Goal: Information Seeking & Learning: Learn about a topic

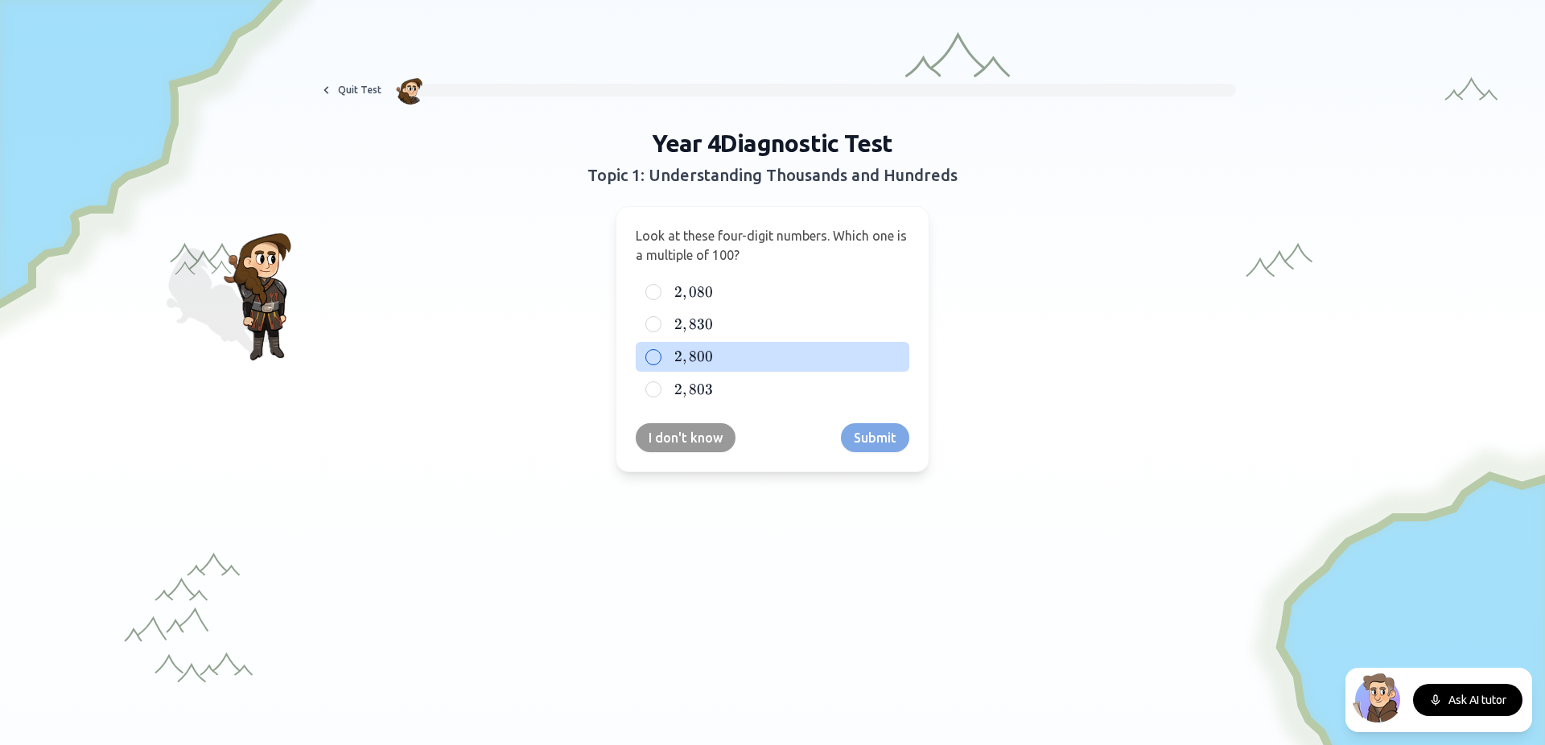
click at [645, 356] on div at bounding box center [653, 357] width 16 height 16
click at [859, 439] on button "Submit" at bounding box center [875, 437] width 68 height 29
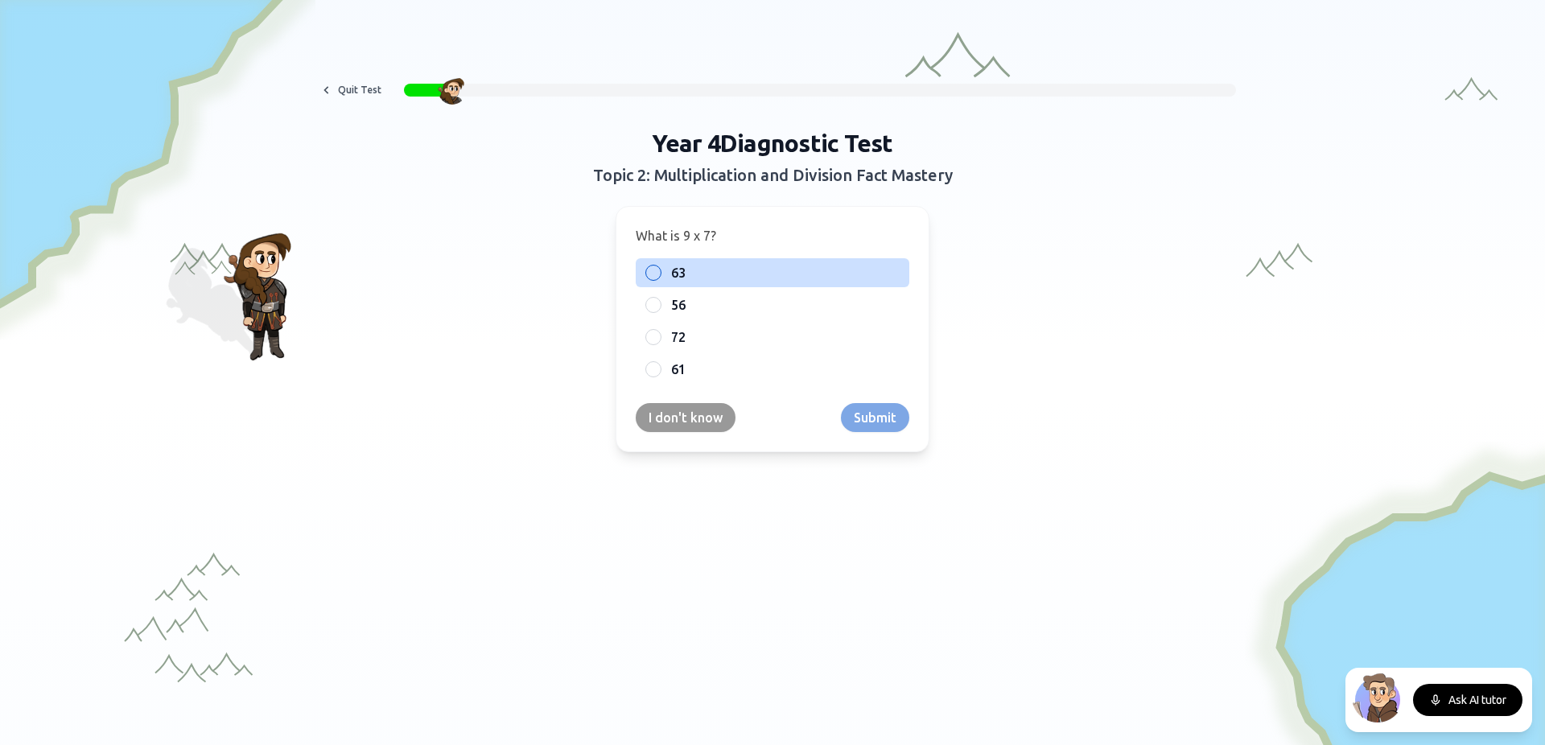
click at [646, 268] on div at bounding box center [653, 273] width 16 height 16
click at [874, 418] on button "Submit" at bounding box center [875, 417] width 68 height 29
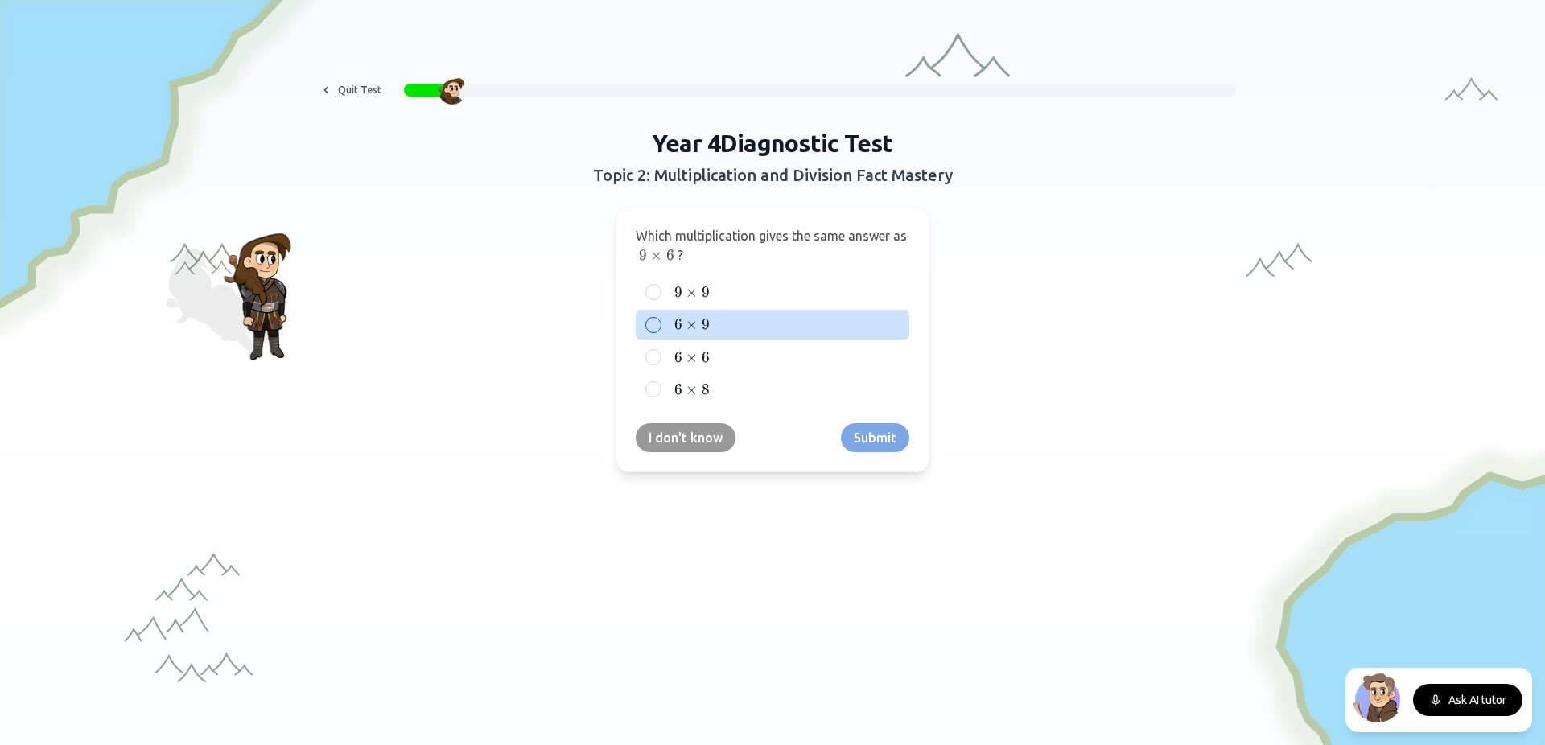
click at [702, 324] on span "9" at bounding box center [706, 324] width 8 height 18
click at [660, 324] on button "6 × 9 6 \times 9 6 × 9" at bounding box center [653, 325] width 13 height 13
click at [872, 439] on button "Submit" at bounding box center [875, 437] width 68 height 29
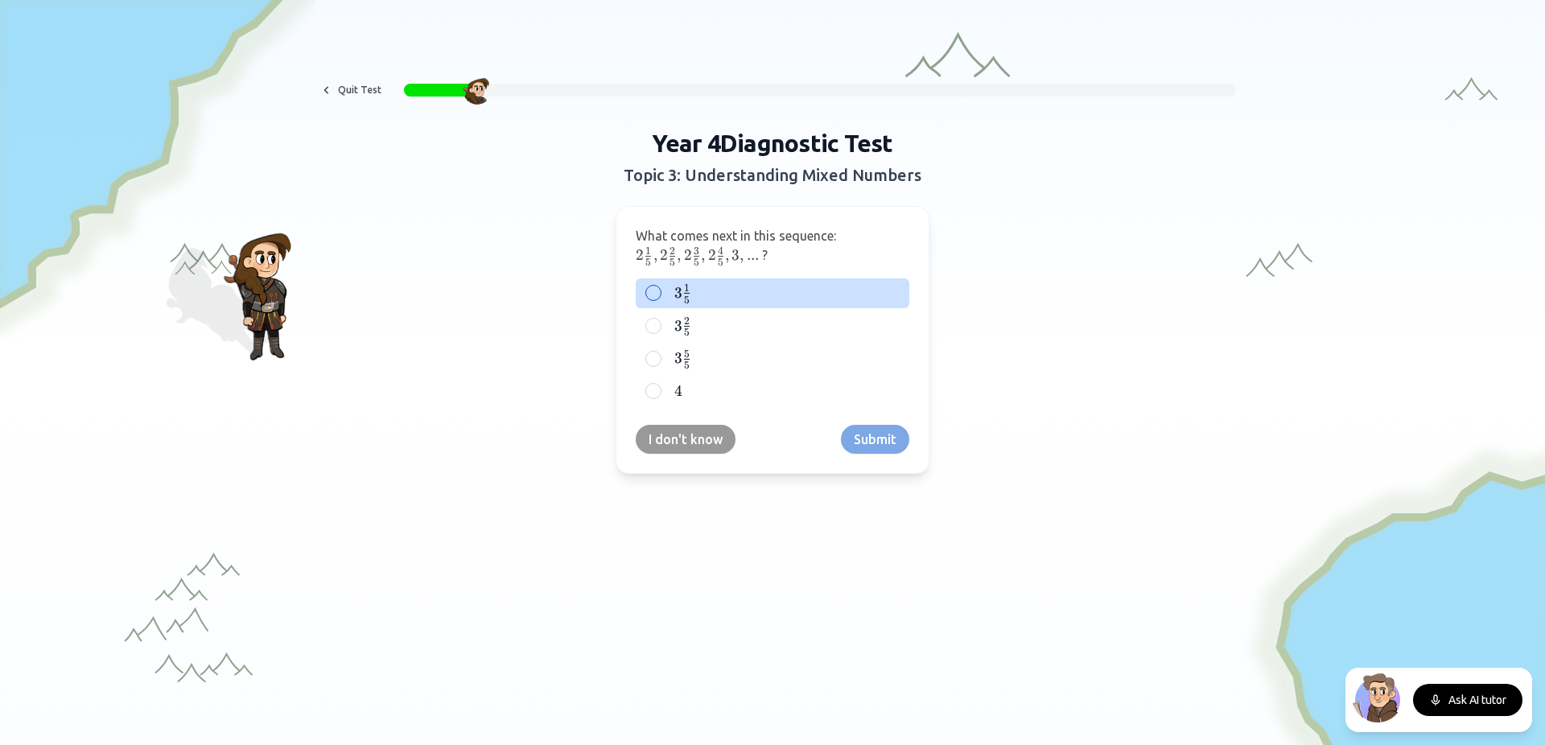
click at [645, 290] on div at bounding box center [653, 293] width 16 height 16
click at [862, 440] on button "Submit" at bounding box center [875, 439] width 68 height 29
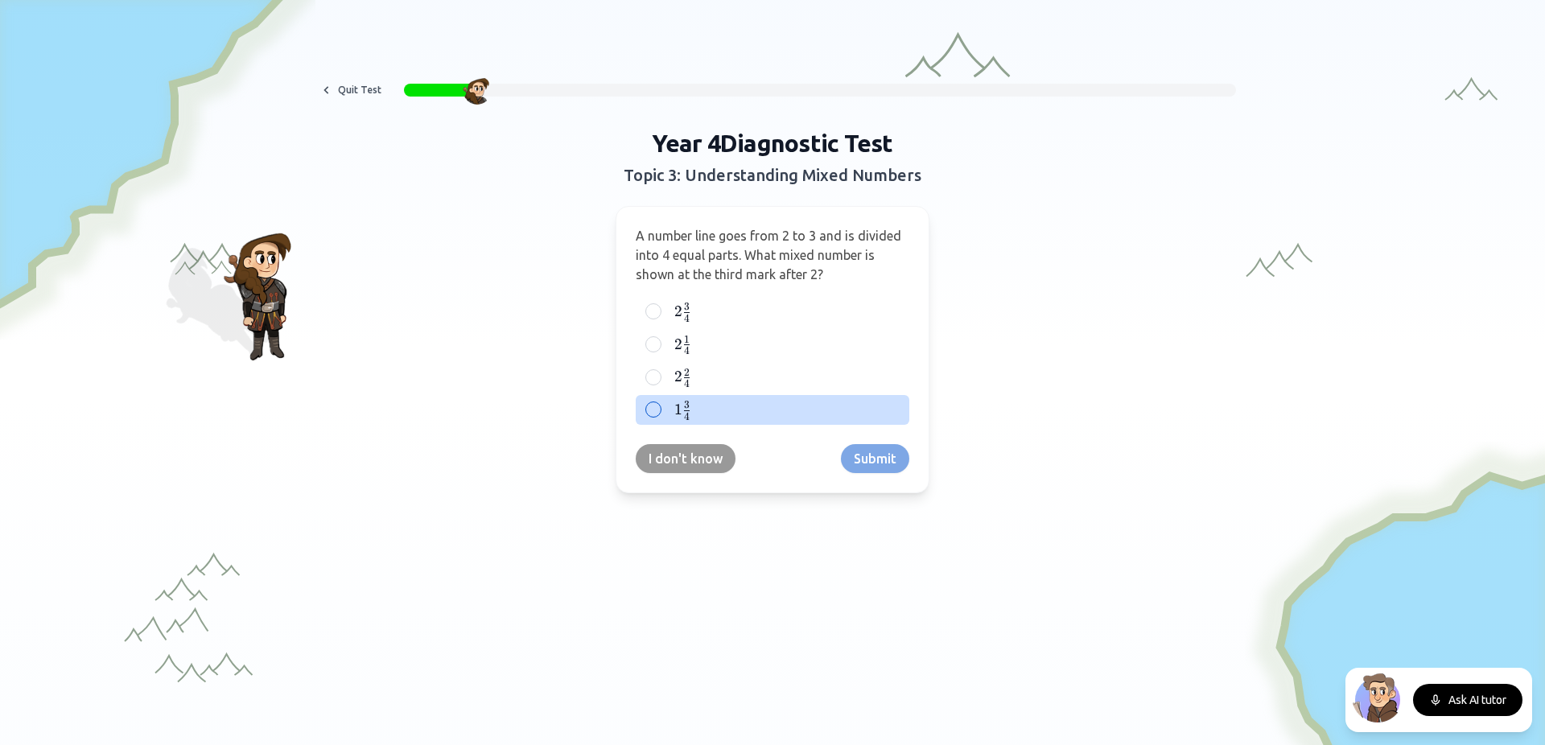
click at [649, 414] on div at bounding box center [653, 410] width 16 height 16
click at [851, 451] on button "Submit" at bounding box center [875, 458] width 68 height 29
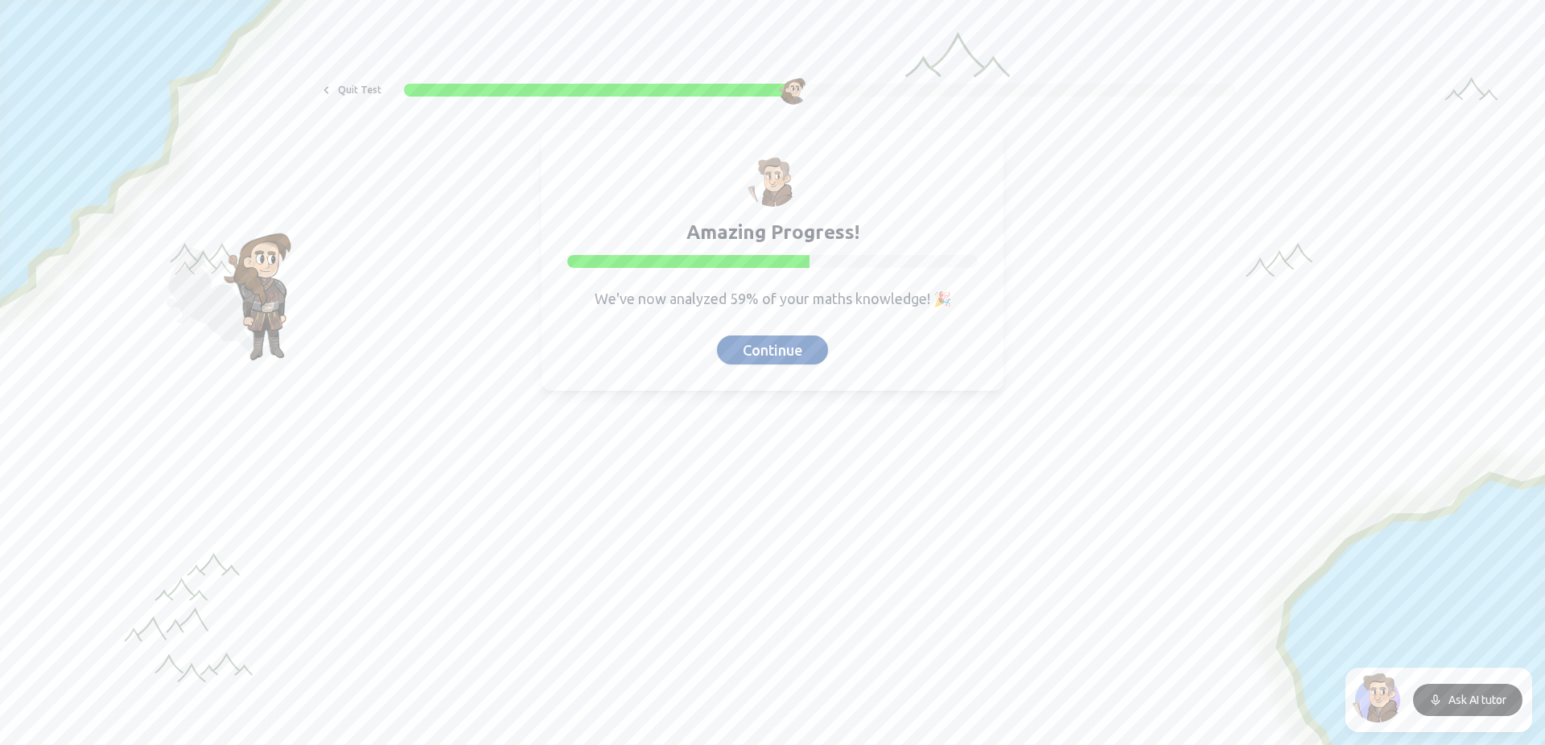
click at [776, 347] on button "Continue" at bounding box center [772, 350] width 111 height 29
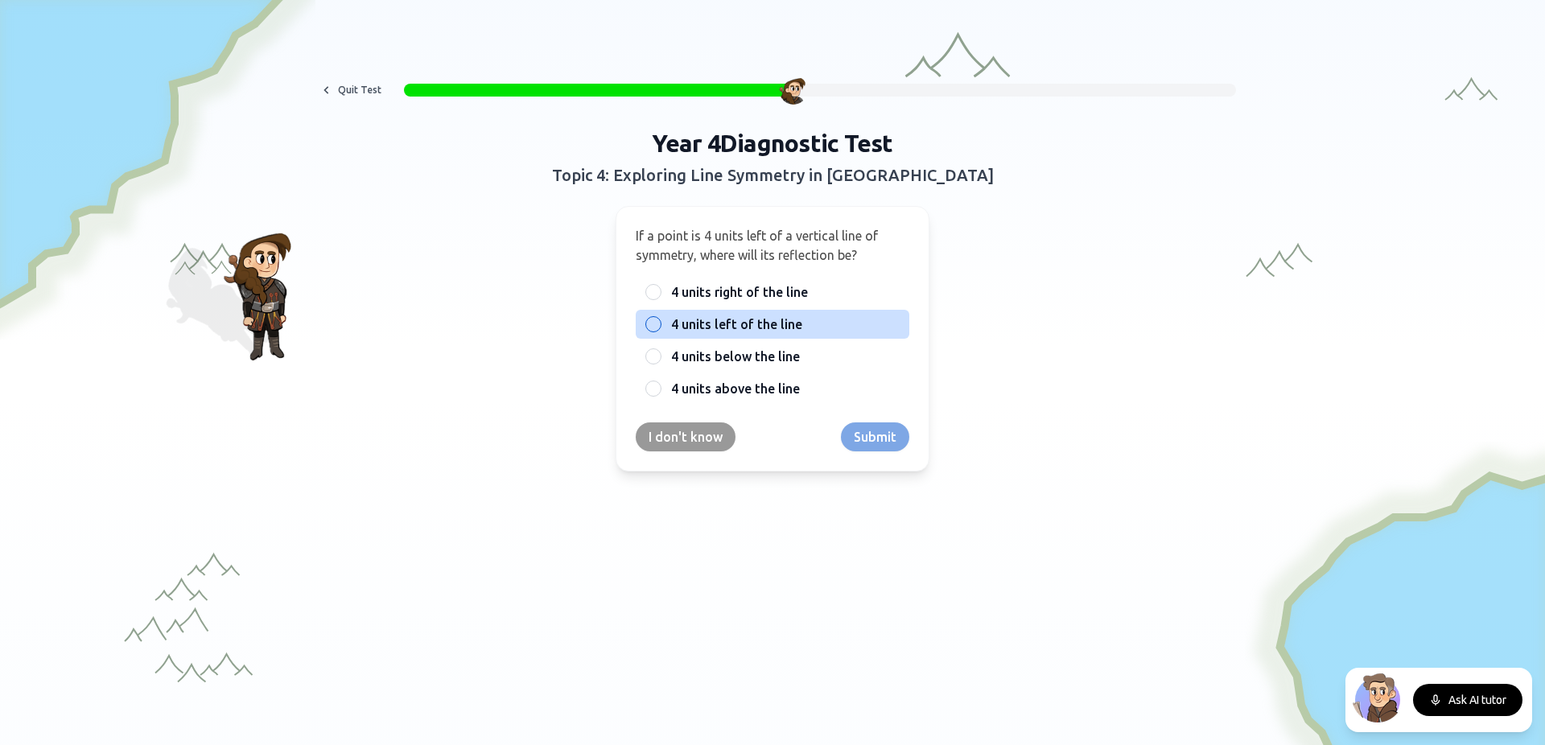
click at [647, 325] on div at bounding box center [653, 324] width 16 height 16
click at [881, 440] on button "Submit" at bounding box center [875, 436] width 68 height 29
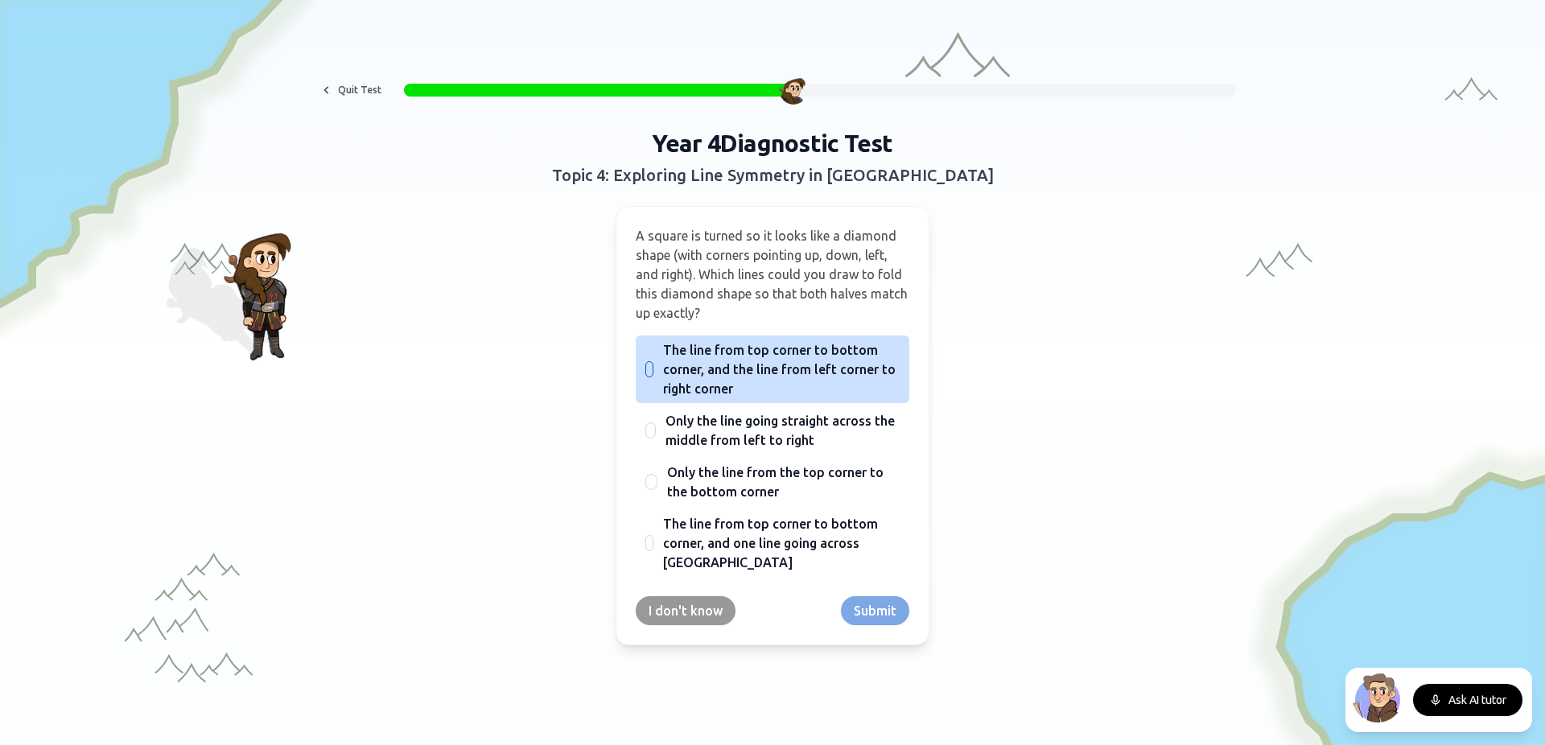
click at [645, 369] on div at bounding box center [649, 369] width 8 height 16
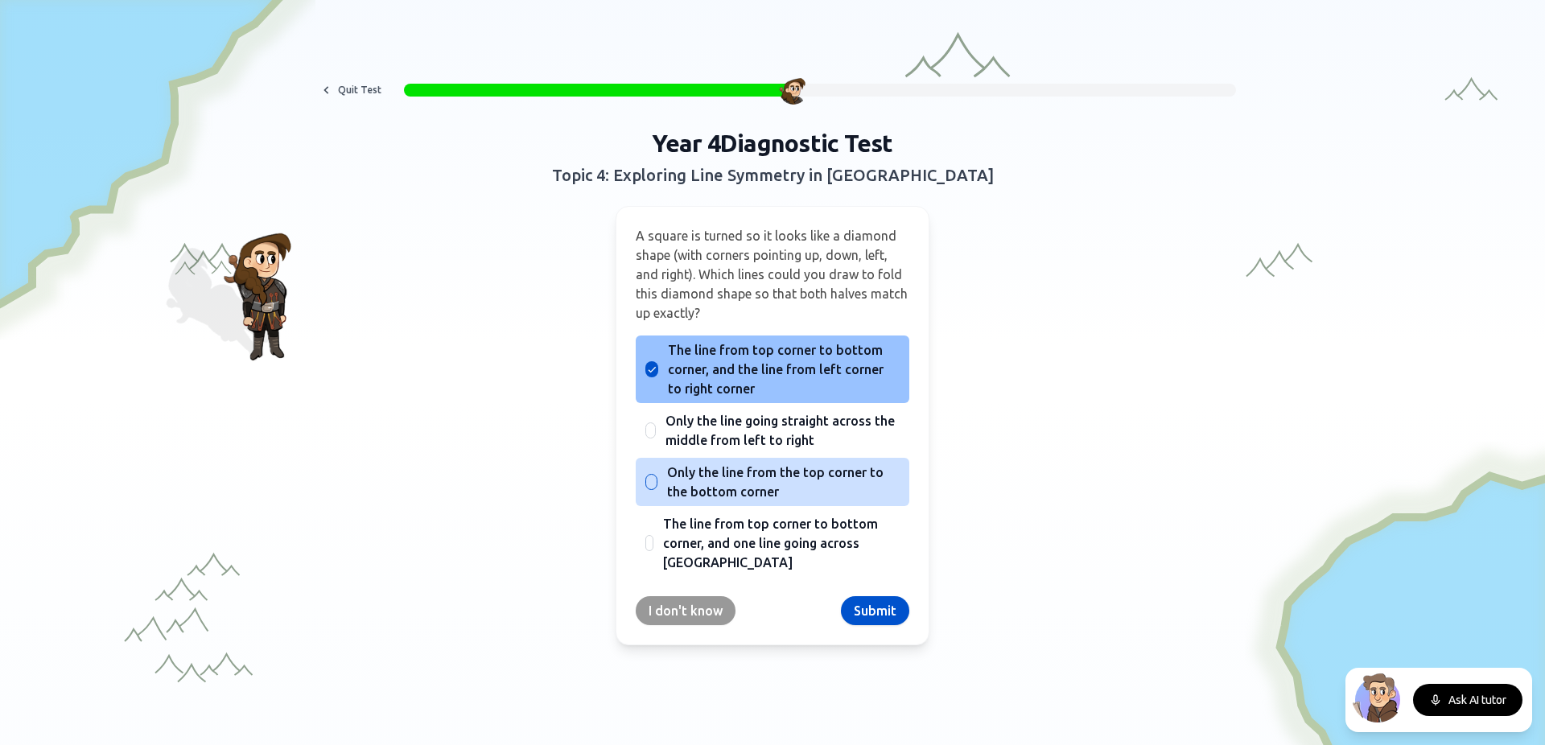
click at [652, 481] on div "Only the line from the top corner to the bottom corner" at bounding box center [773, 482] width 274 height 48
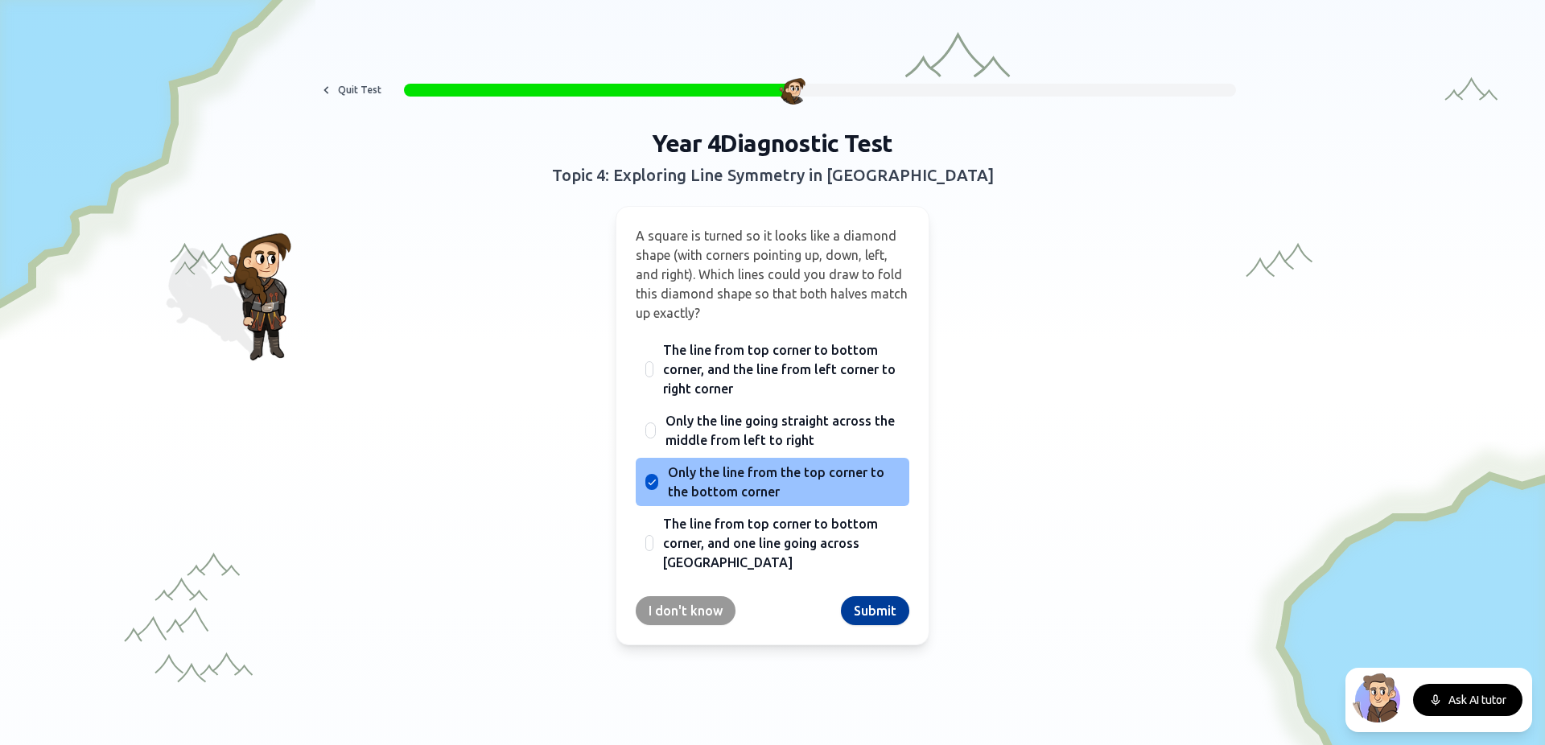
click at [890, 615] on button "Submit" at bounding box center [875, 610] width 68 height 29
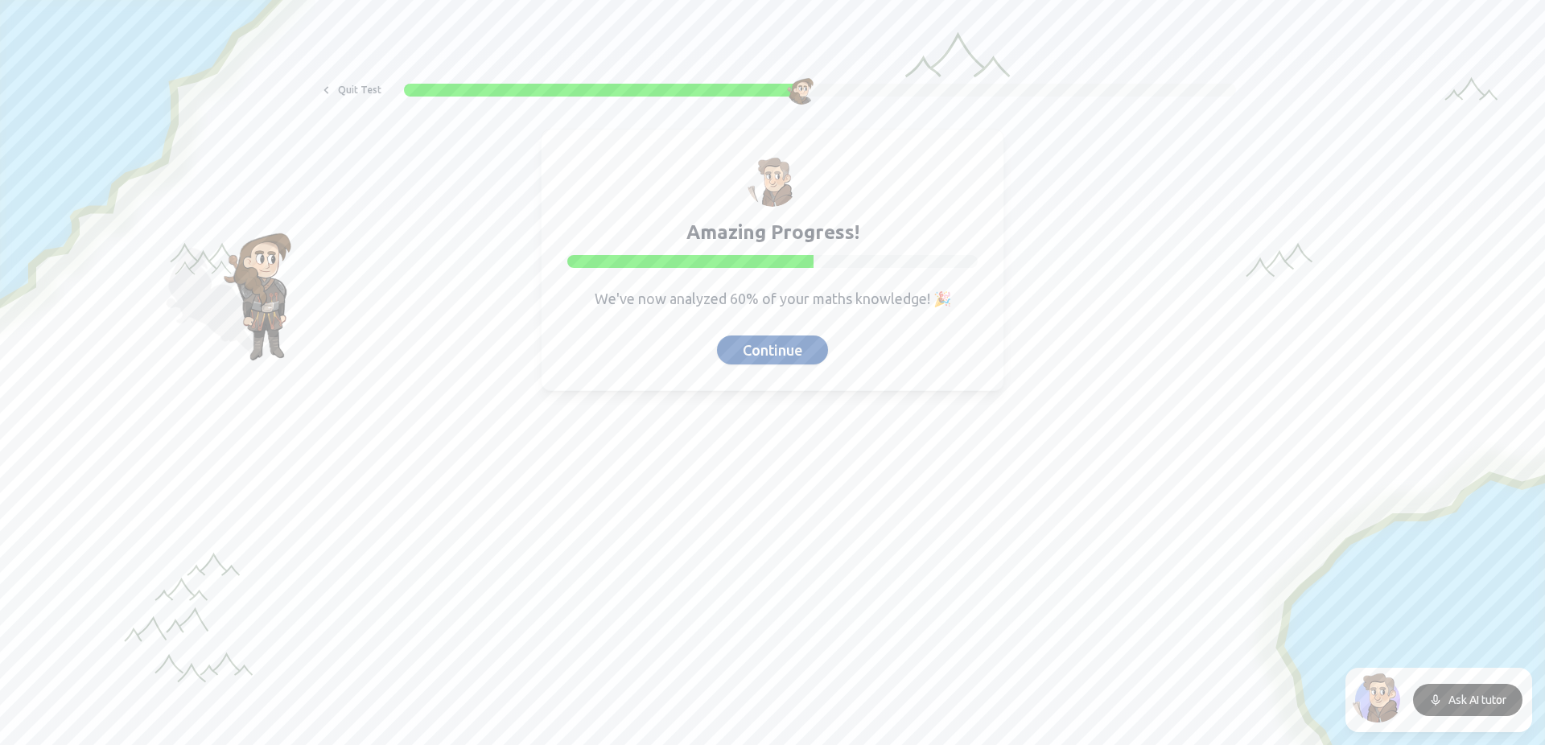
click at [773, 354] on button "Continue" at bounding box center [772, 350] width 111 height 29
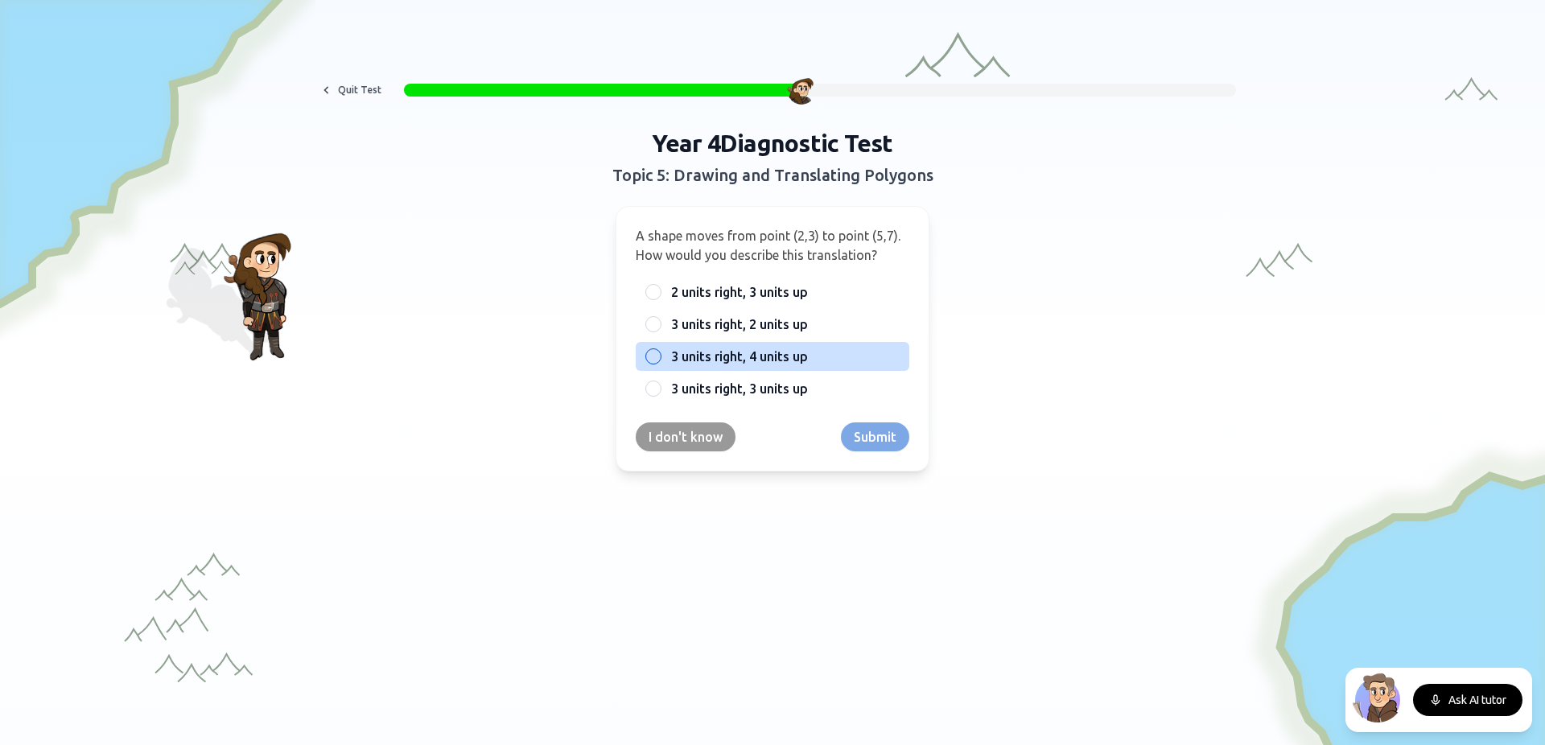
click at [636, 360] on div "3 units right, 4 units up" at bounding box center [773, 356] width 274 height 29
click at [860, 433] on button "Submit" at bounding box center [875, 436] width 68 height 29
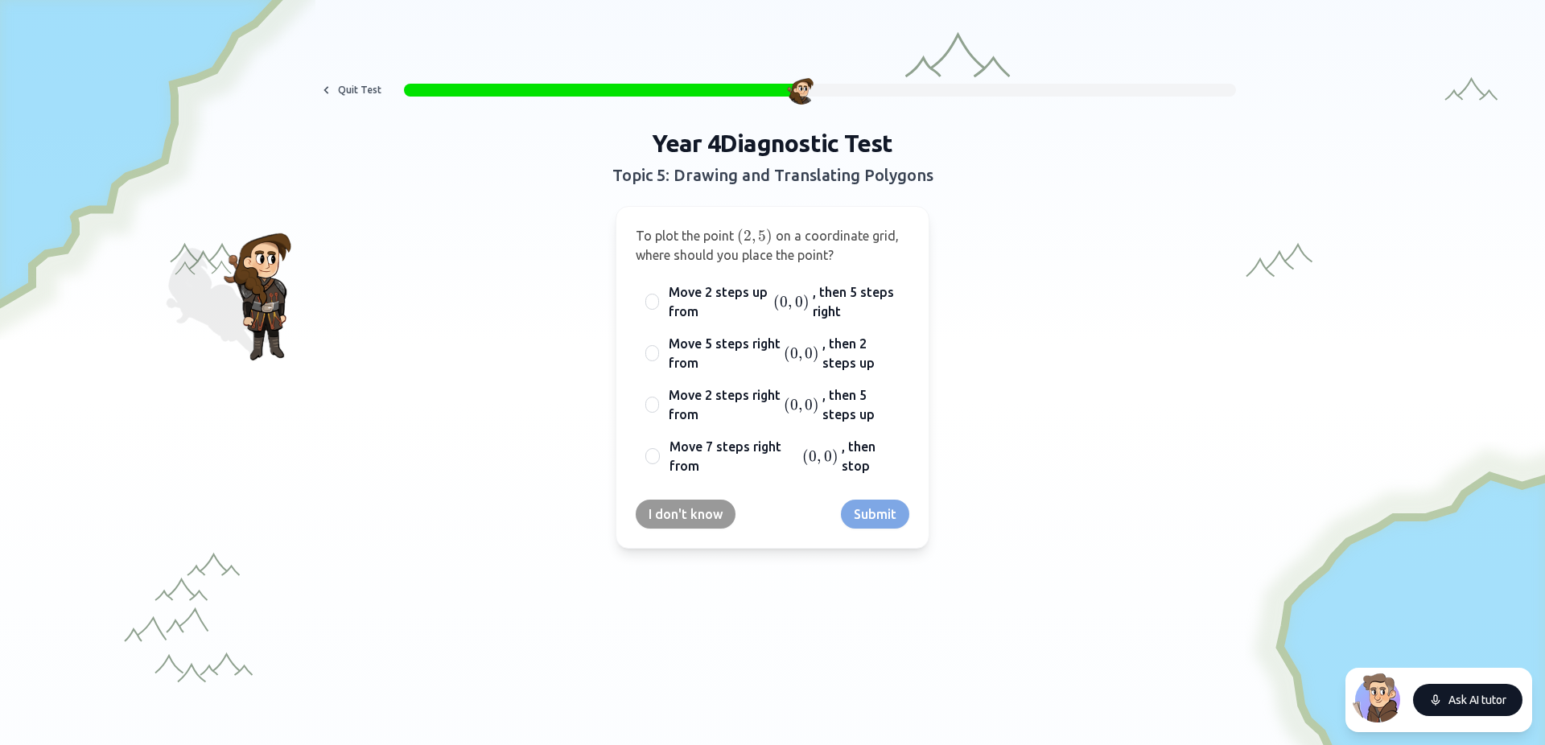
click at [1465, 697] on button "Ask AI tutor" at bounding box center [1467, 700] width 109 height 32
click at [1503, 699] on button "End conversation" at bounding box center [1462, 700] width 119 height 32
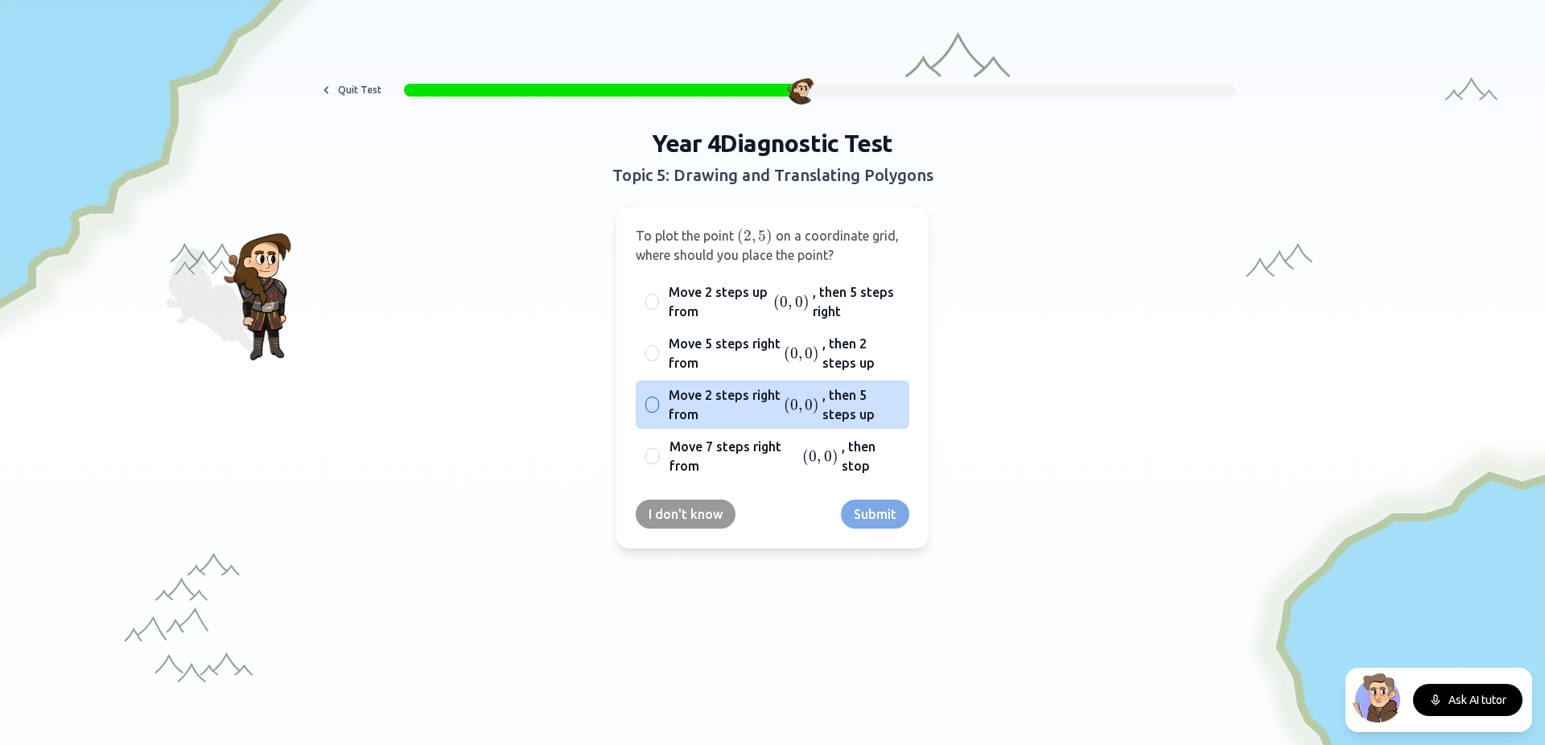
click at [654, 400] on div "Move 2 steps right from ( 0 , 0 ) (0,0) ( 0 , 0 ) , then 5 steps up" at bounding box center [773, 405] width 274 height 48
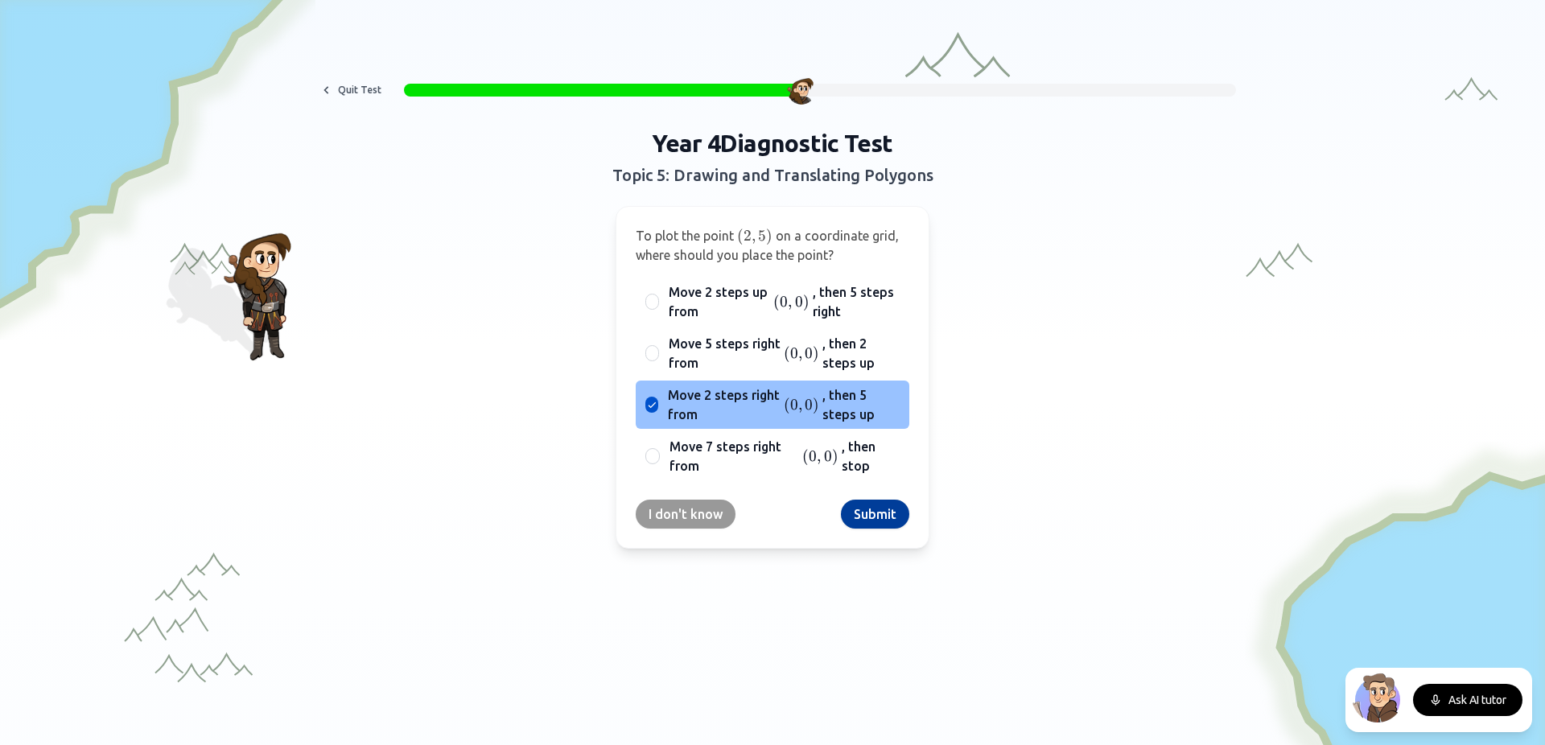
click at [896, 513] on button "Submit" at bounding box center [875, 514] width 68 height 29
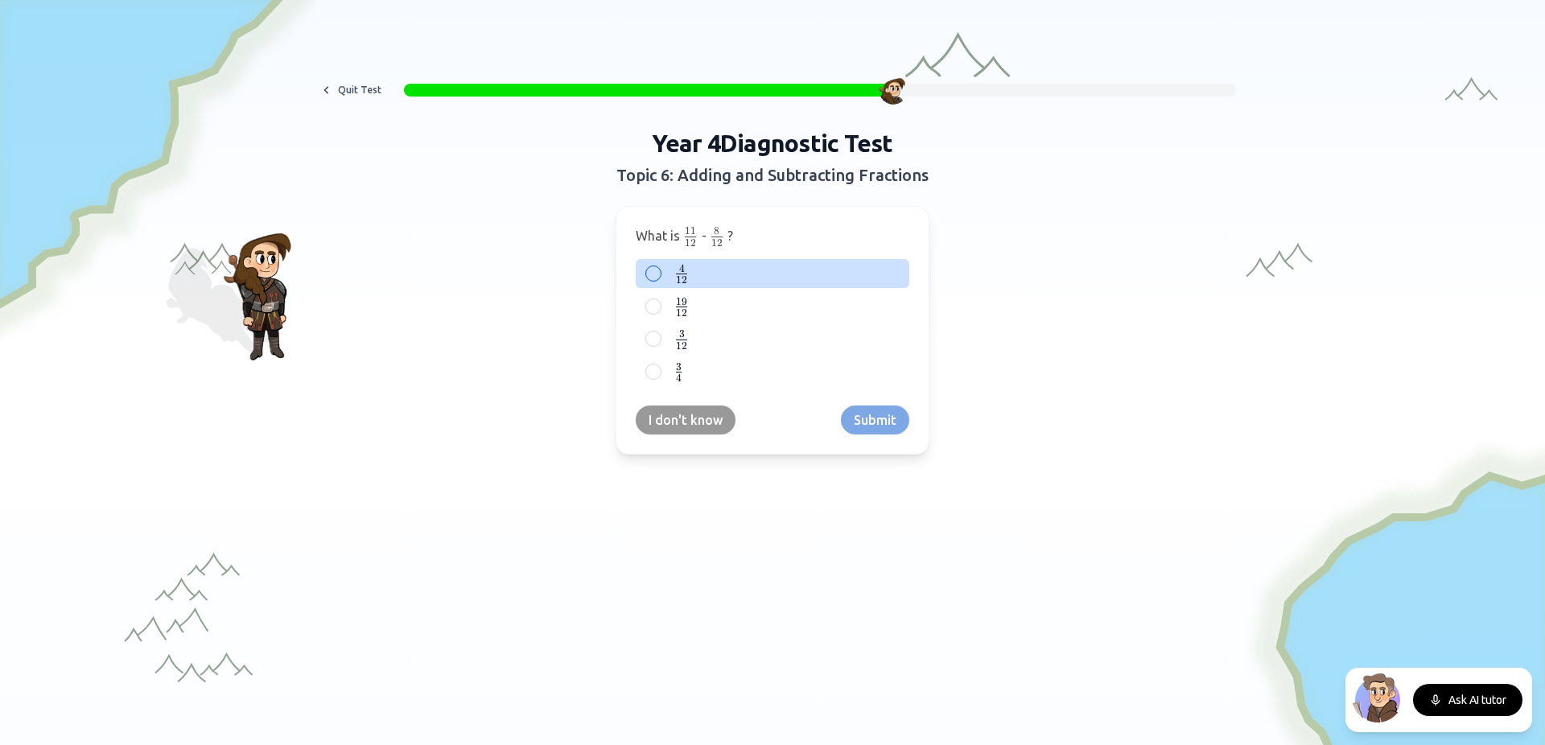
click at [646, 268] on div at bounding box center [653, 274] width 16 height 16
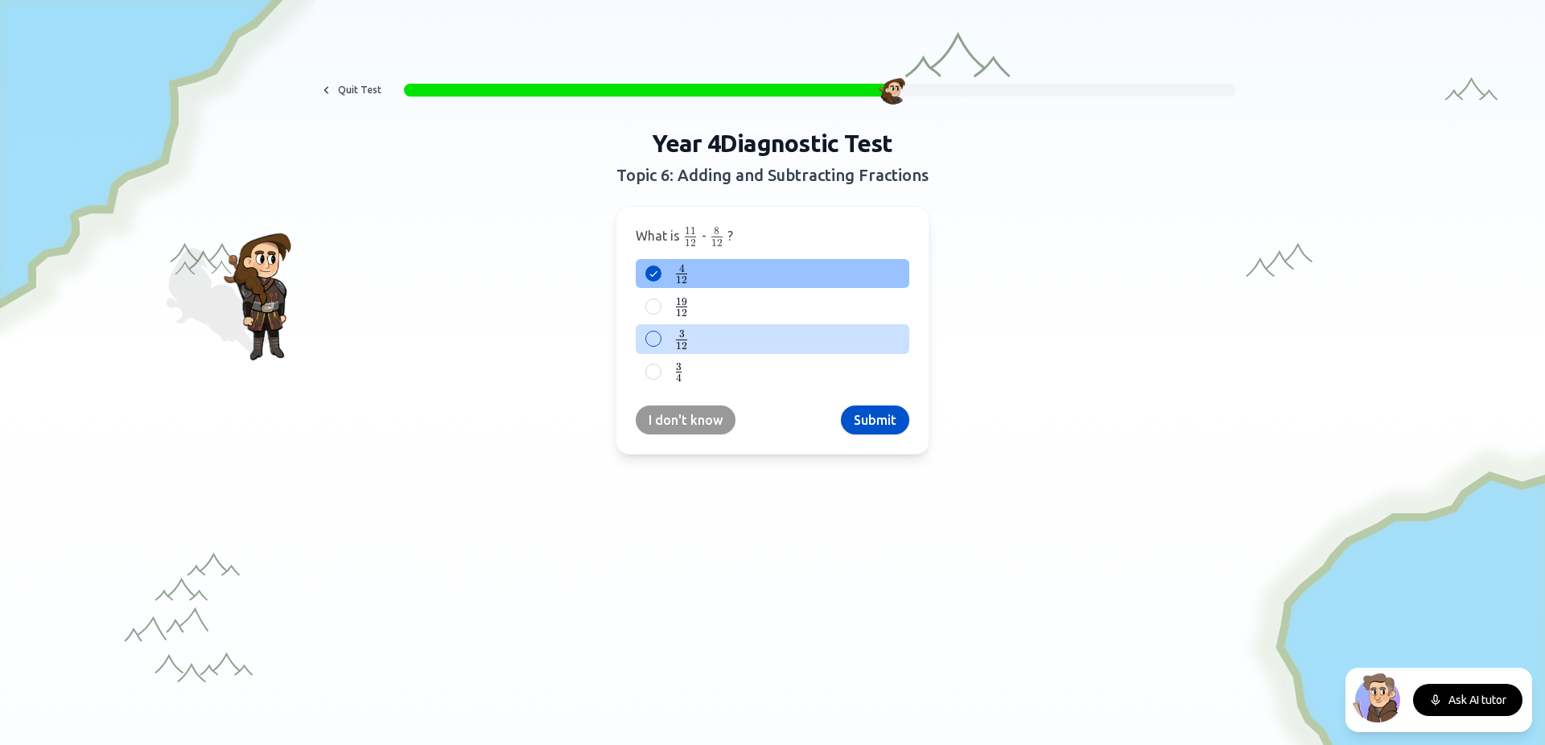
click at [654, 336] on div at bounding box center [653, 339] width 16 height 16
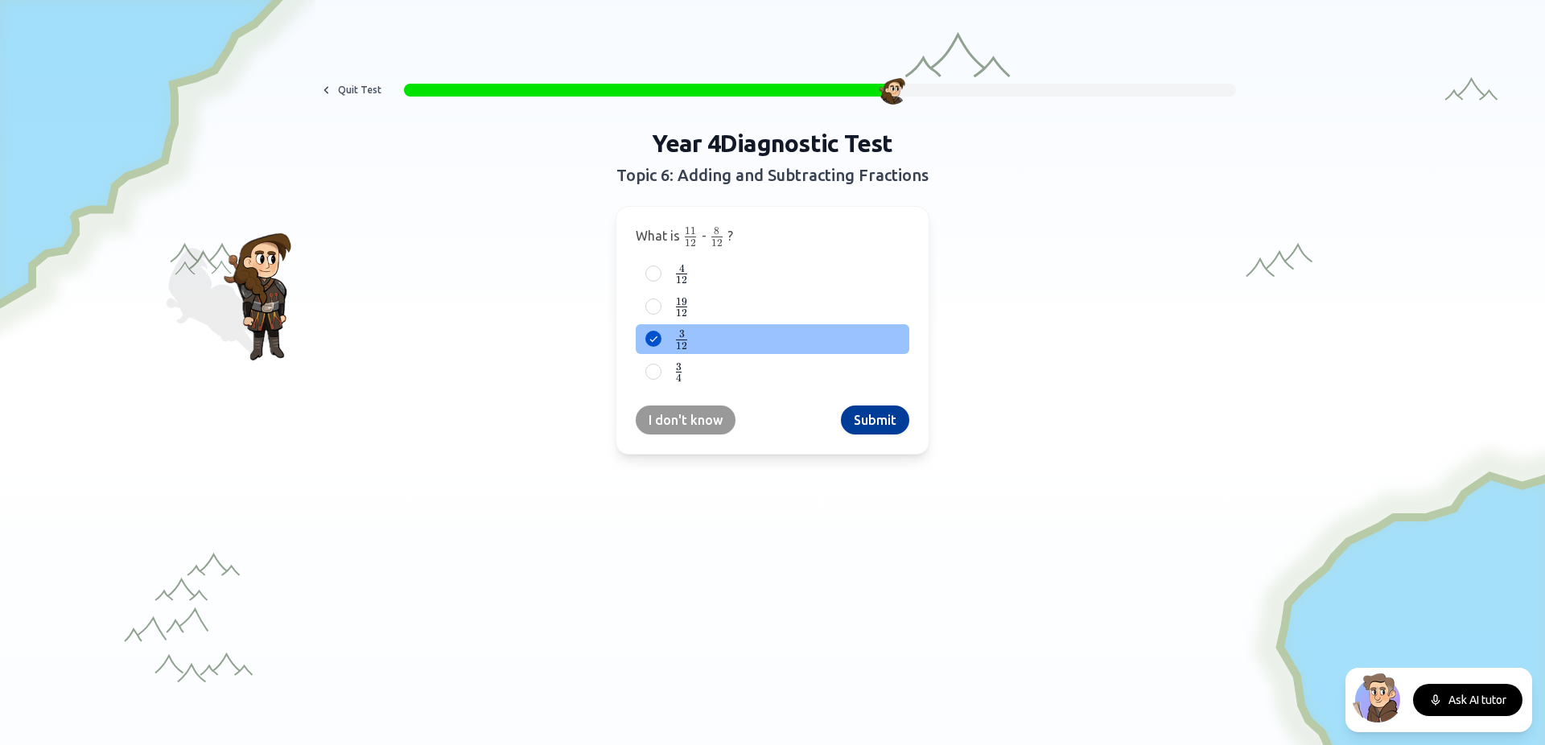
click at [887, 418] on button "Submit" at bounding box center [875, 420] width 68 height 29
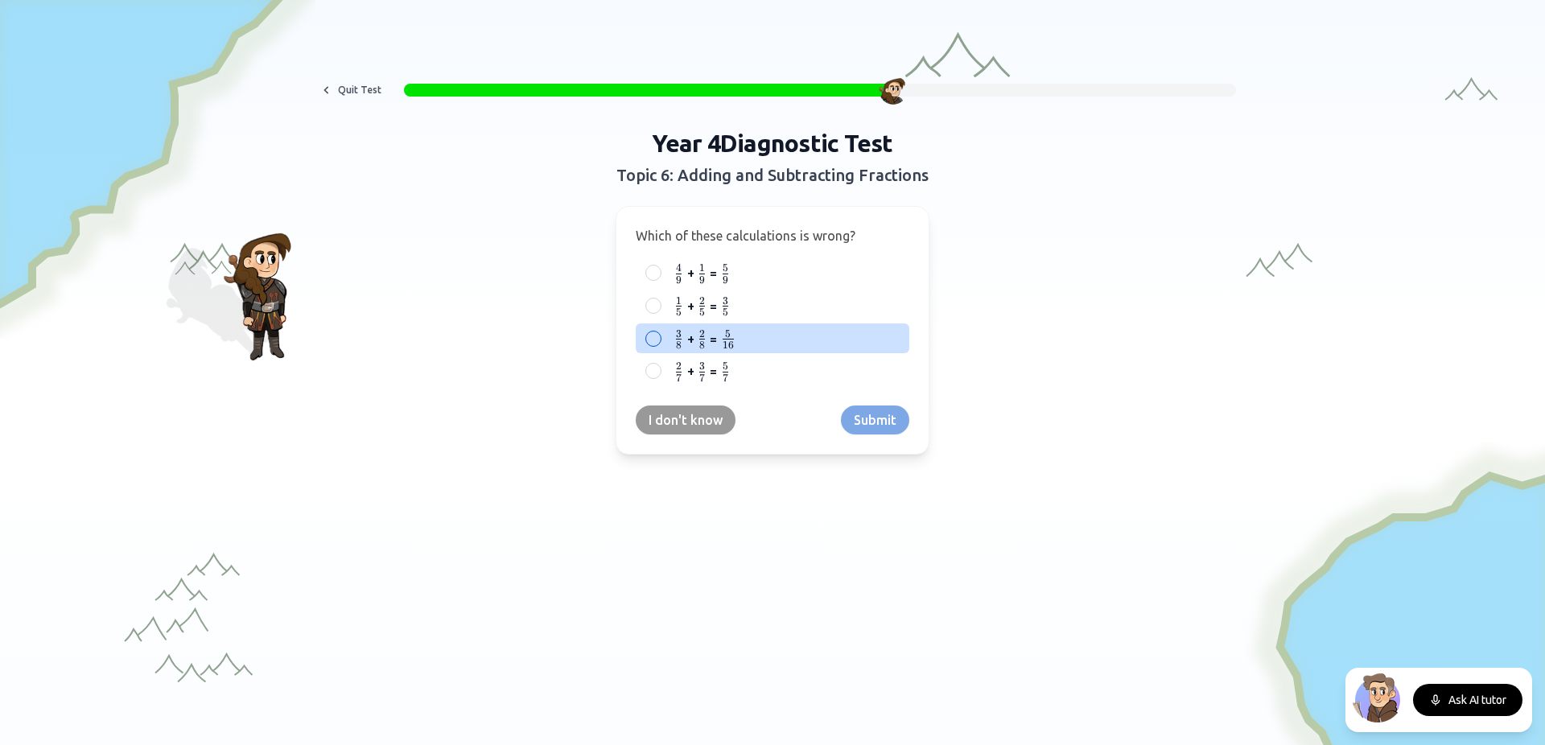
click at [652, 340] on div at bounding box center [653, 339] width 16 height 16
click at [878, 421] on button "Submit" at bounding box center [875, 420] width 68 height 29
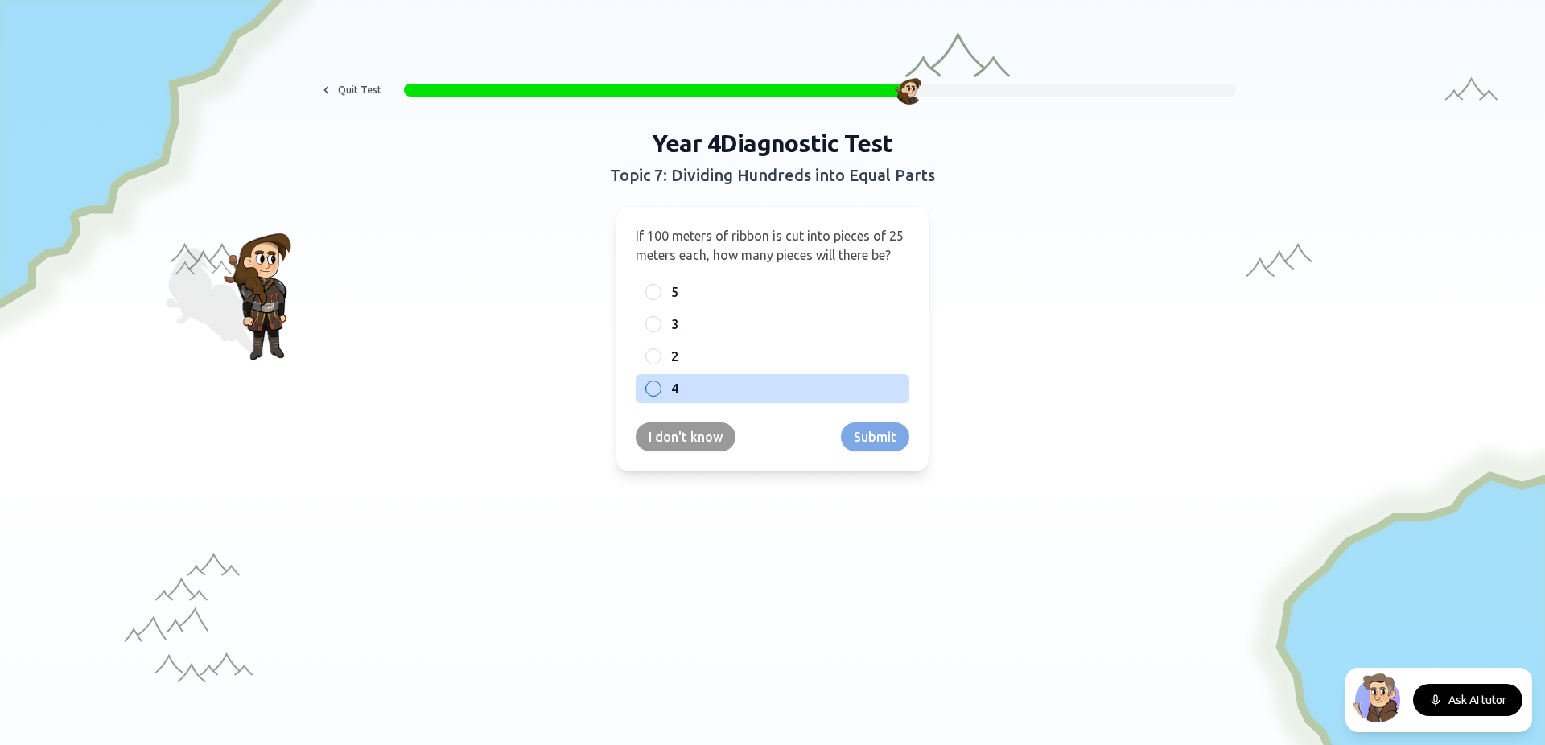
click at [647, 391] on div at bounding box center [653, 389] width 16 height 16
click at [856, 443] on button "Submit" at bounding box center [875, 436] width 68 height 29
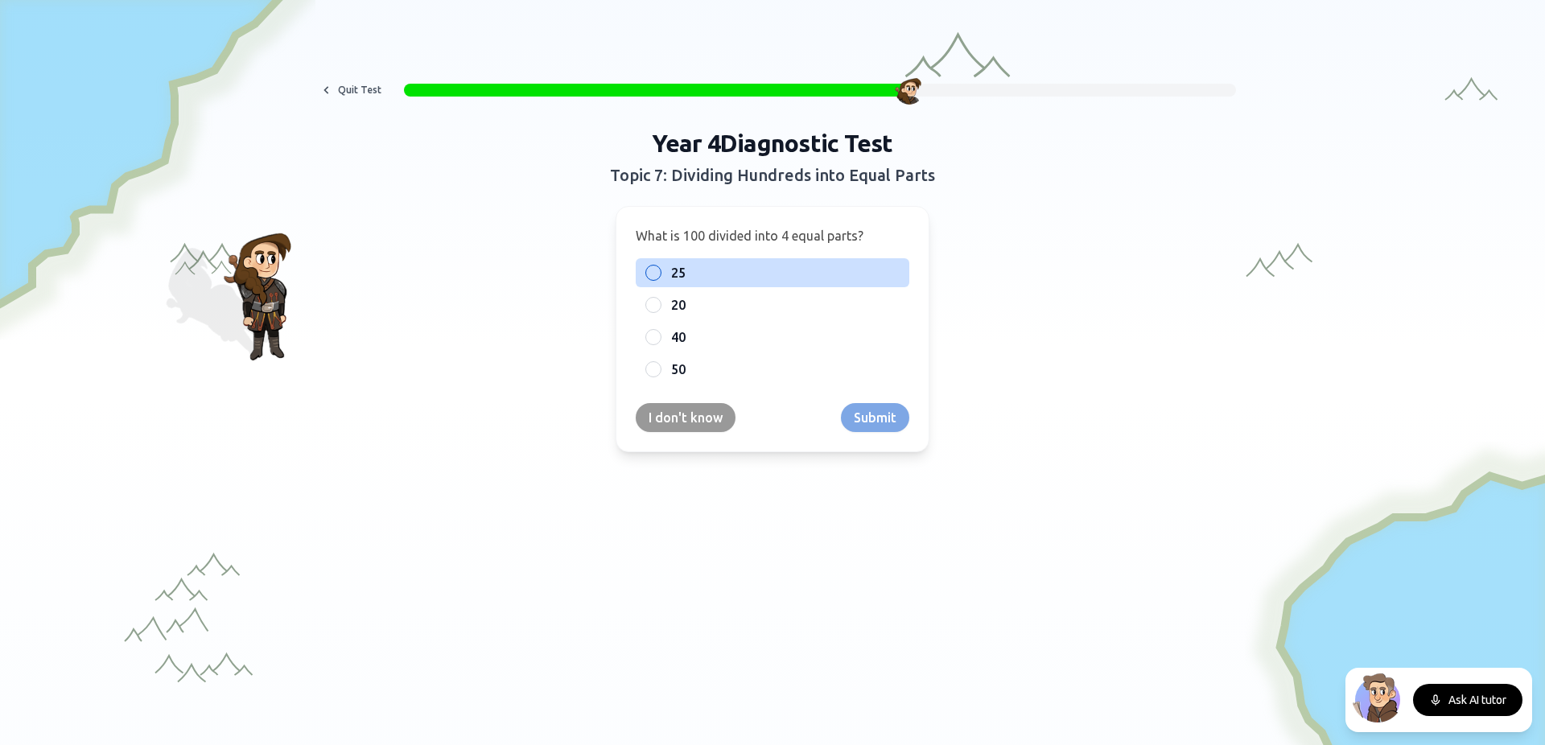
drag, startPoint x: 647, startPoint y: 258, endPoint x: 649, endPoint y: 271, distance: 13.0
click at [649, 271] on div "25" at bounding box center [773, 272] width 274 height 29
click at [887, 415] on button "Submit" at bounding box center [875, 417] width 68 height 29
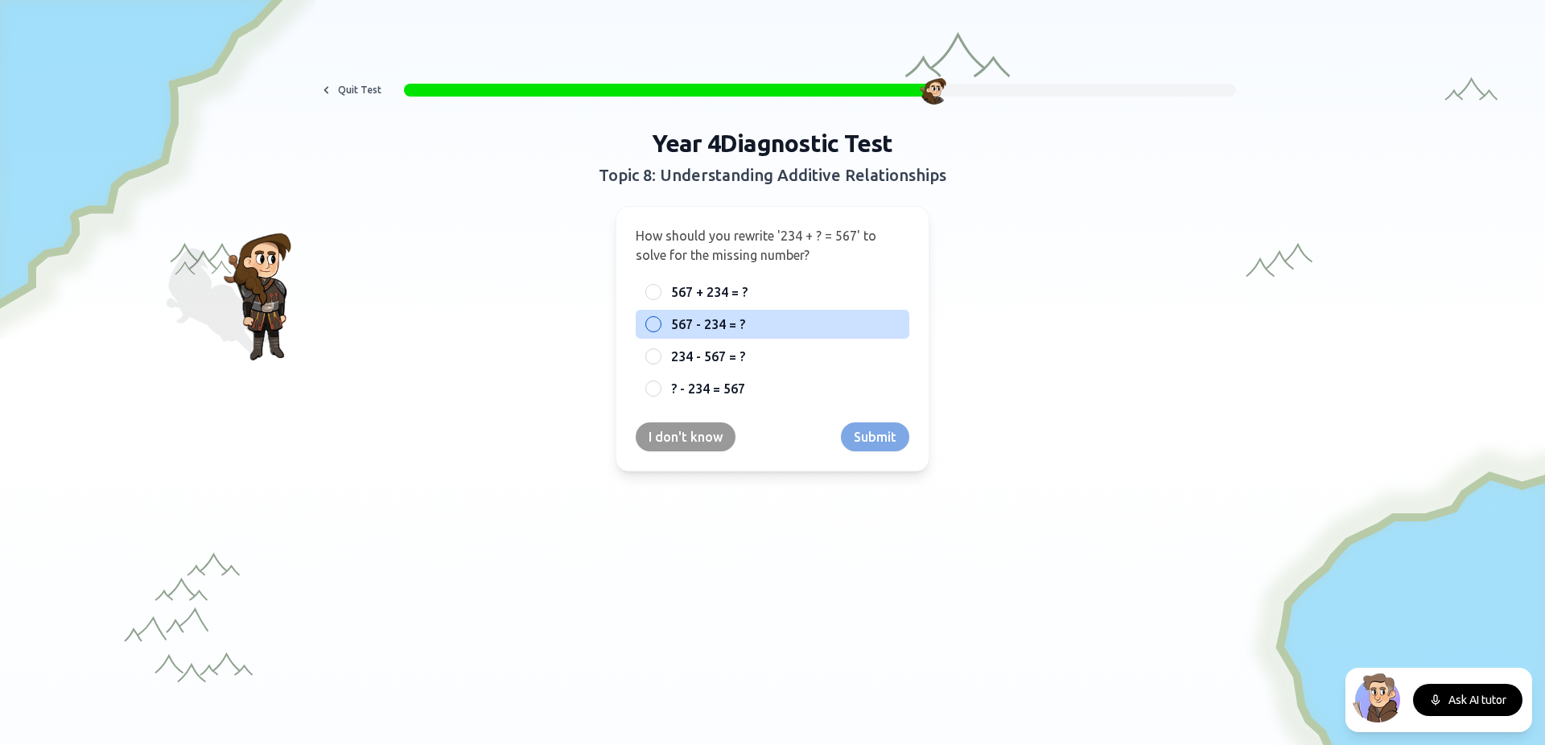
click at [685, 319] on span "567 - 234 = ?" at bounding box center [708, 324] width 74 height 19
click at [660, 319] on button "567 - 234 = ?" at bounding box center [653, 324] width 13 height 13
click at [884, 432] on button "Submit" at bounding box center [875, 436] width 68 height 29
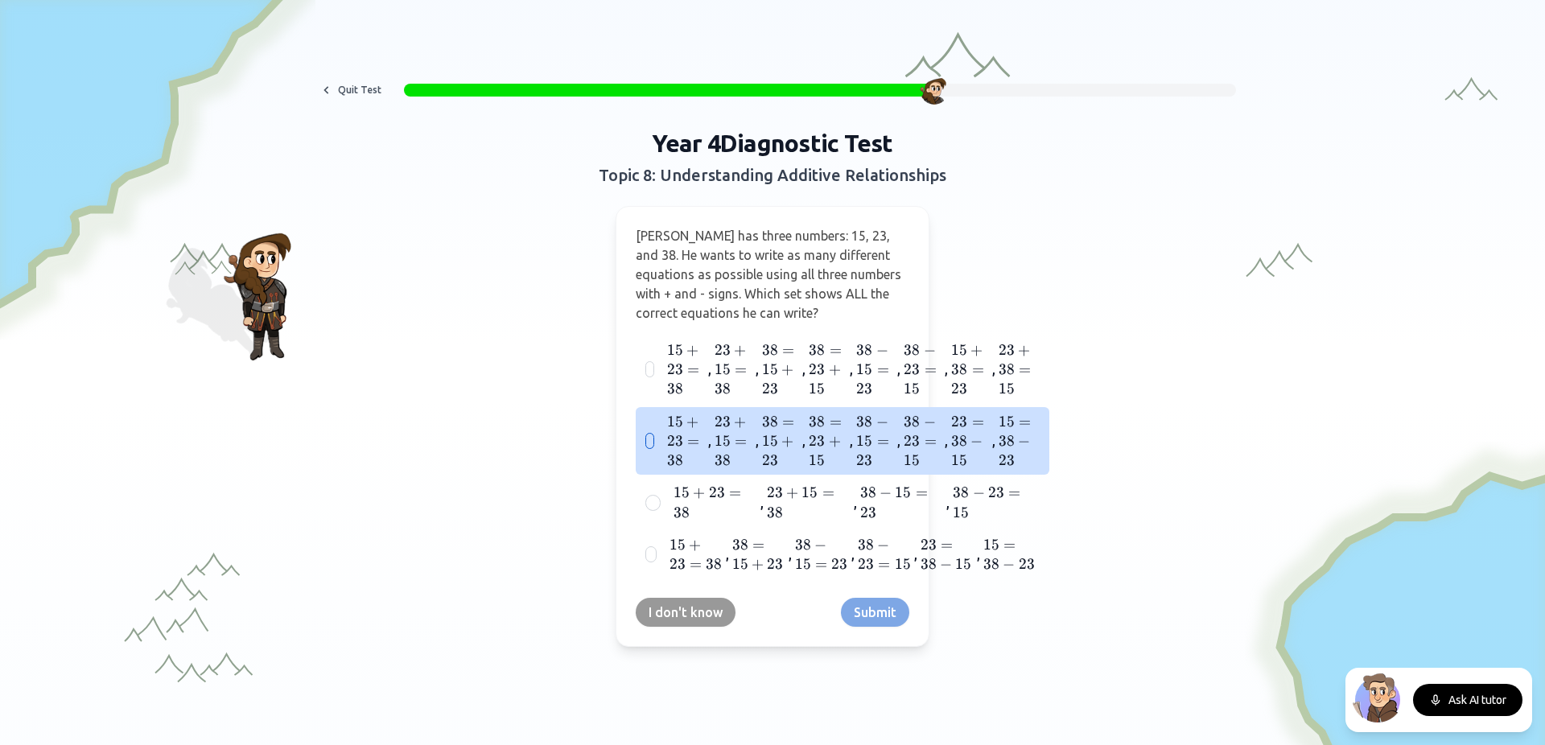
click at [912, 443] on span "23" at bounding box center [912, 441] width 16 height 18
click at [656, 443] on button "15 + 23 = 38 15 + 23 = 38 15 + 23 = 38 , 23 + 15 = 38 23 + 15 = 38 23 + 15 = 38…" at bounding box center [649, 440] width 13 height 13
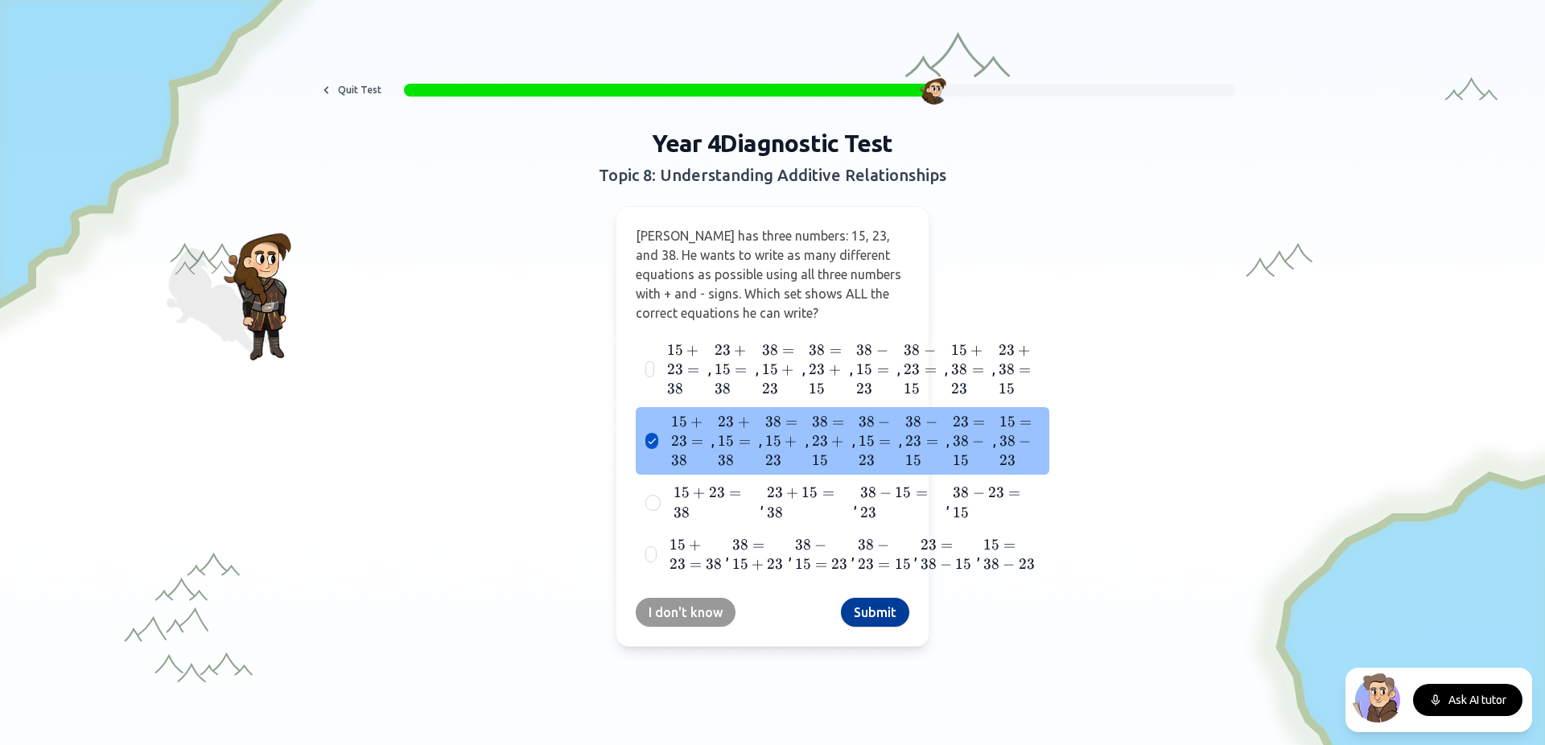
click at [871, 619] on button "Submit" at bounding box center [875, 612] width 68 height 29
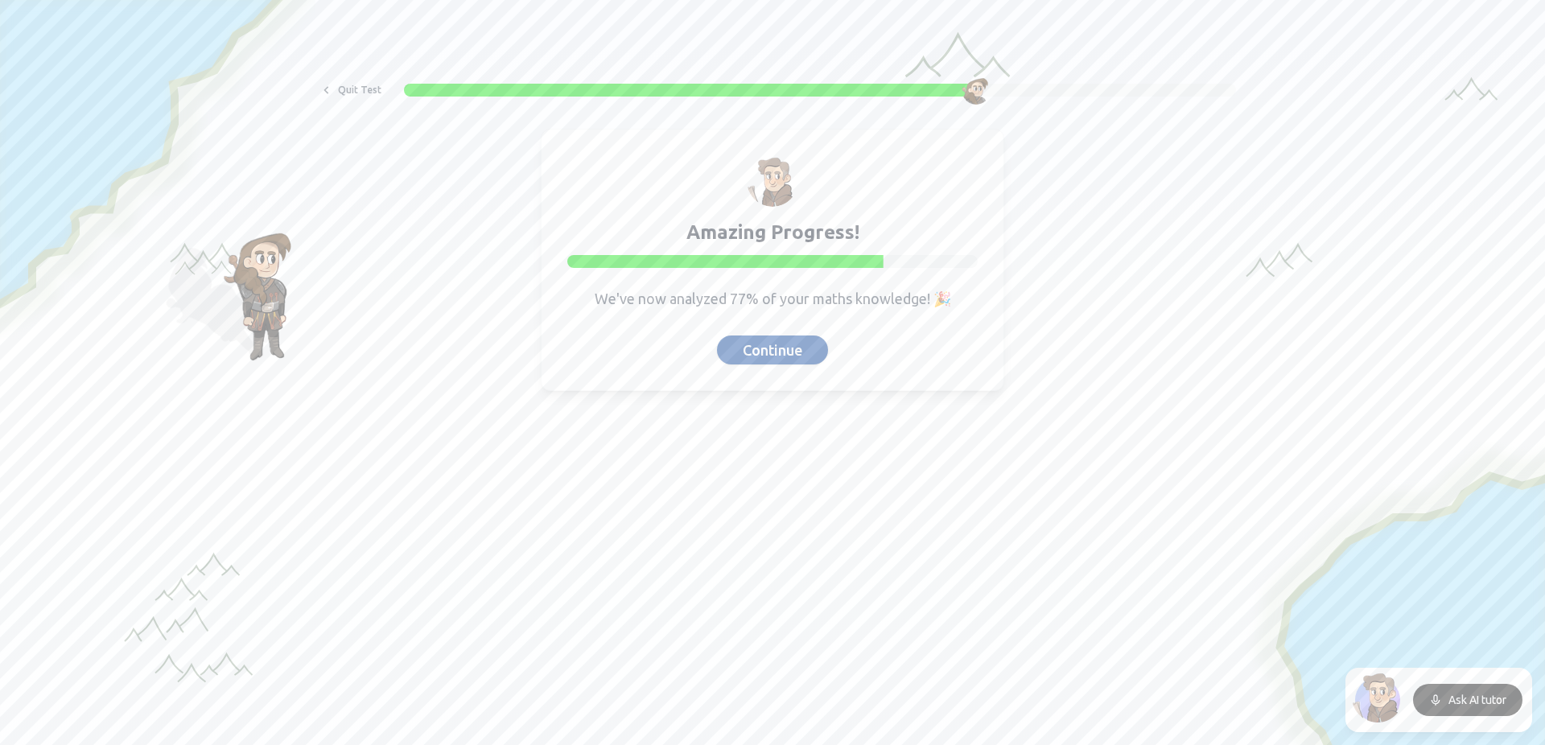
click at [804, 351] on button "Continue" at bounding box center [772, 350] width 111 height 29
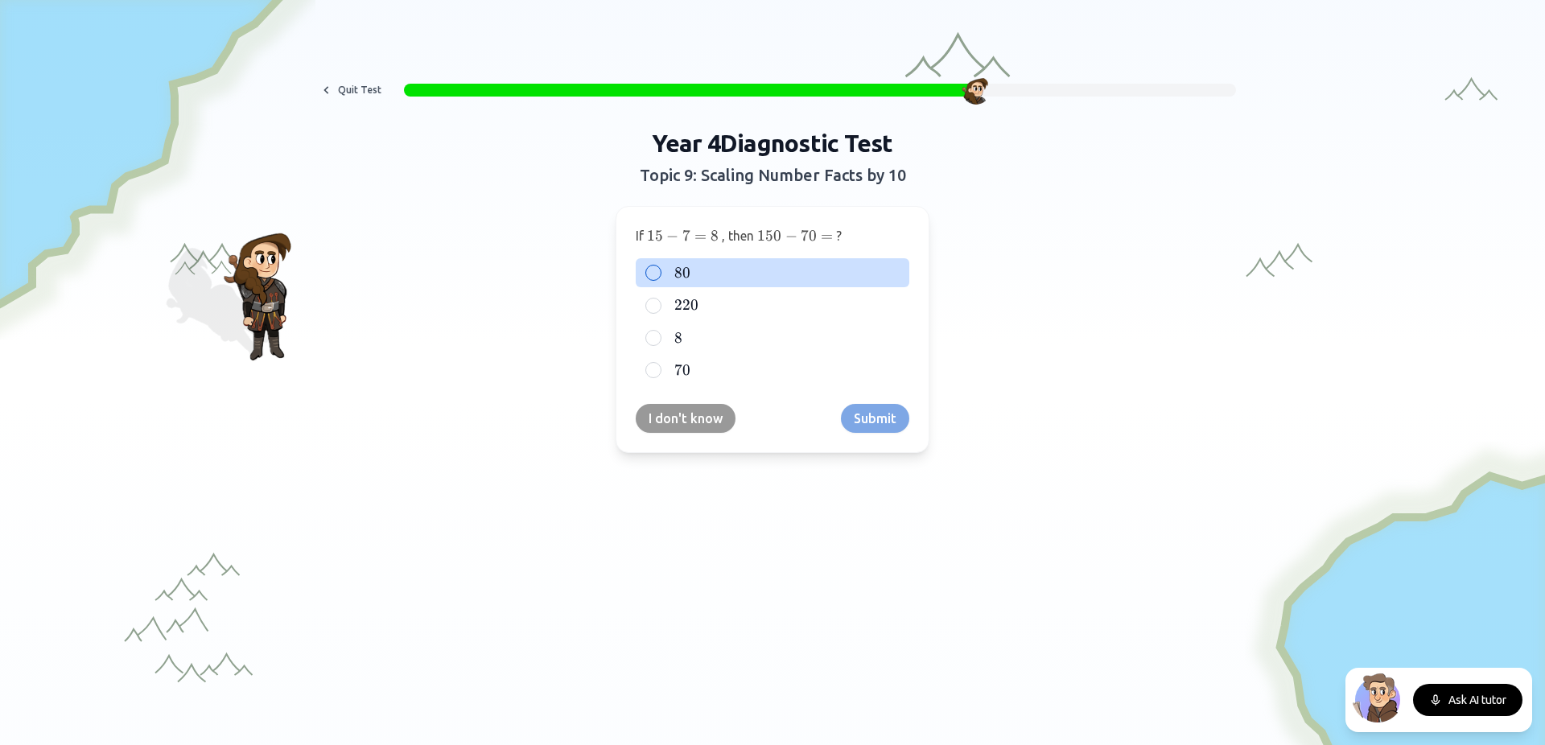
click at [674, 272] on span "80" at bounding box center [682, 273] width 16 height 18
click at [660, 272] on button "80 80 80" at bounding box center [653, 272] width 13 height 13
click at [882, 425] on button "Submit" at bounding box center [875, 418] width 68 height 29
click at [663, 305] on div "70" at bounding box center [773, 304] width 274 height 29
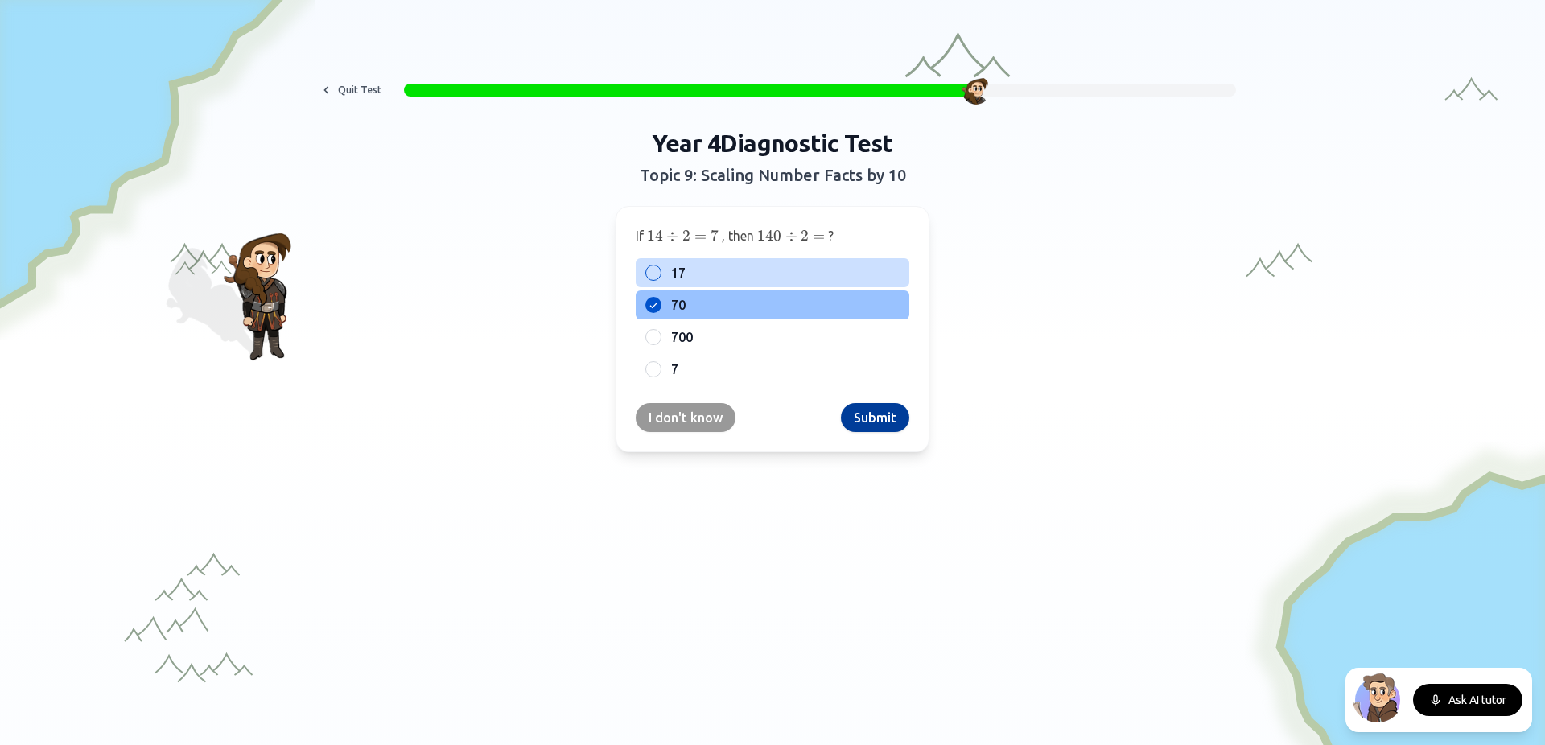
click at [875, 422] on button "Submit" at bounding box center [875, 417] width 68 height 29
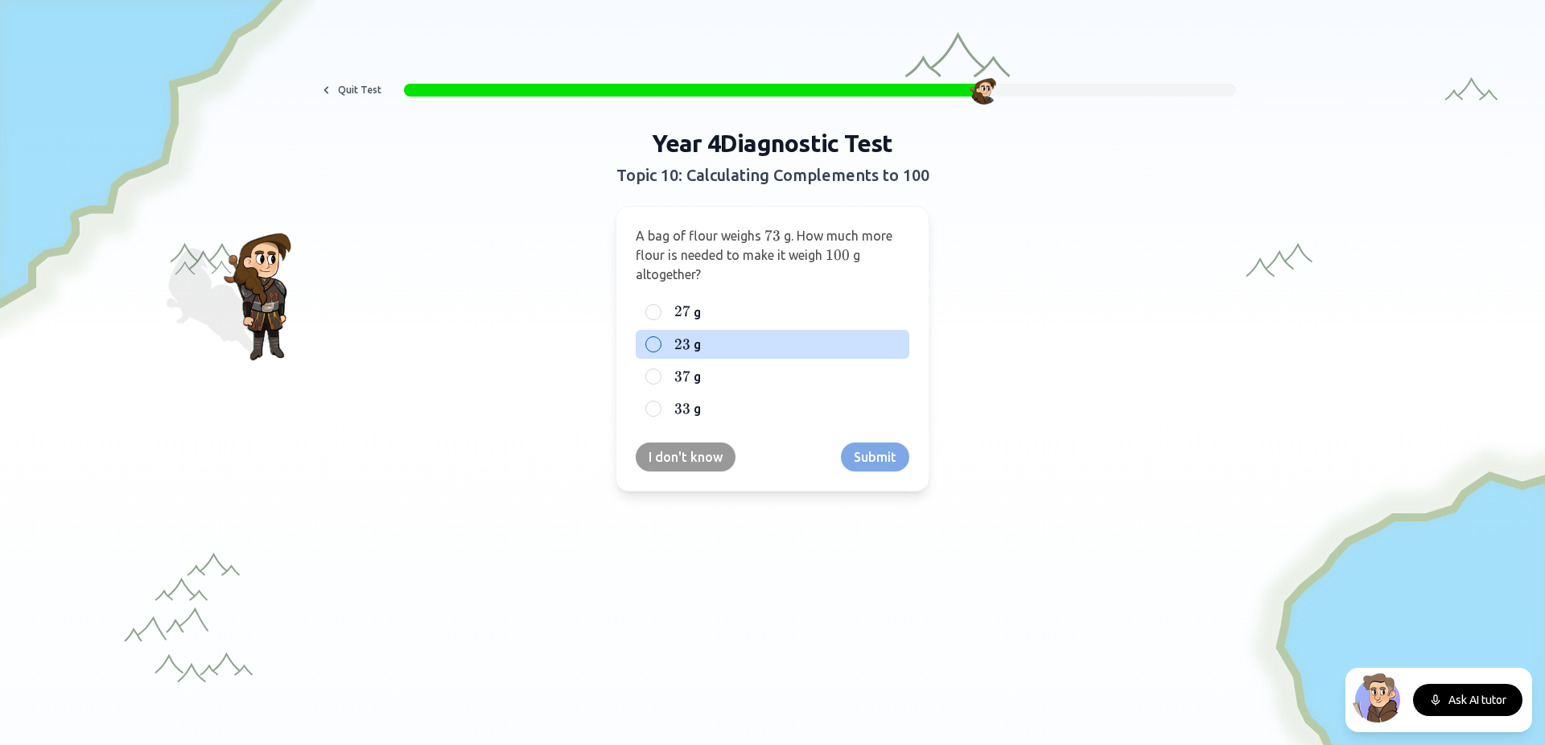
click at [674, 345] on span "23" at bounding box center [682, 345] width 16 height 18
click at [660, 345] on button "23 23 23 g" at bounding box center [653, 344] width 13 height 13
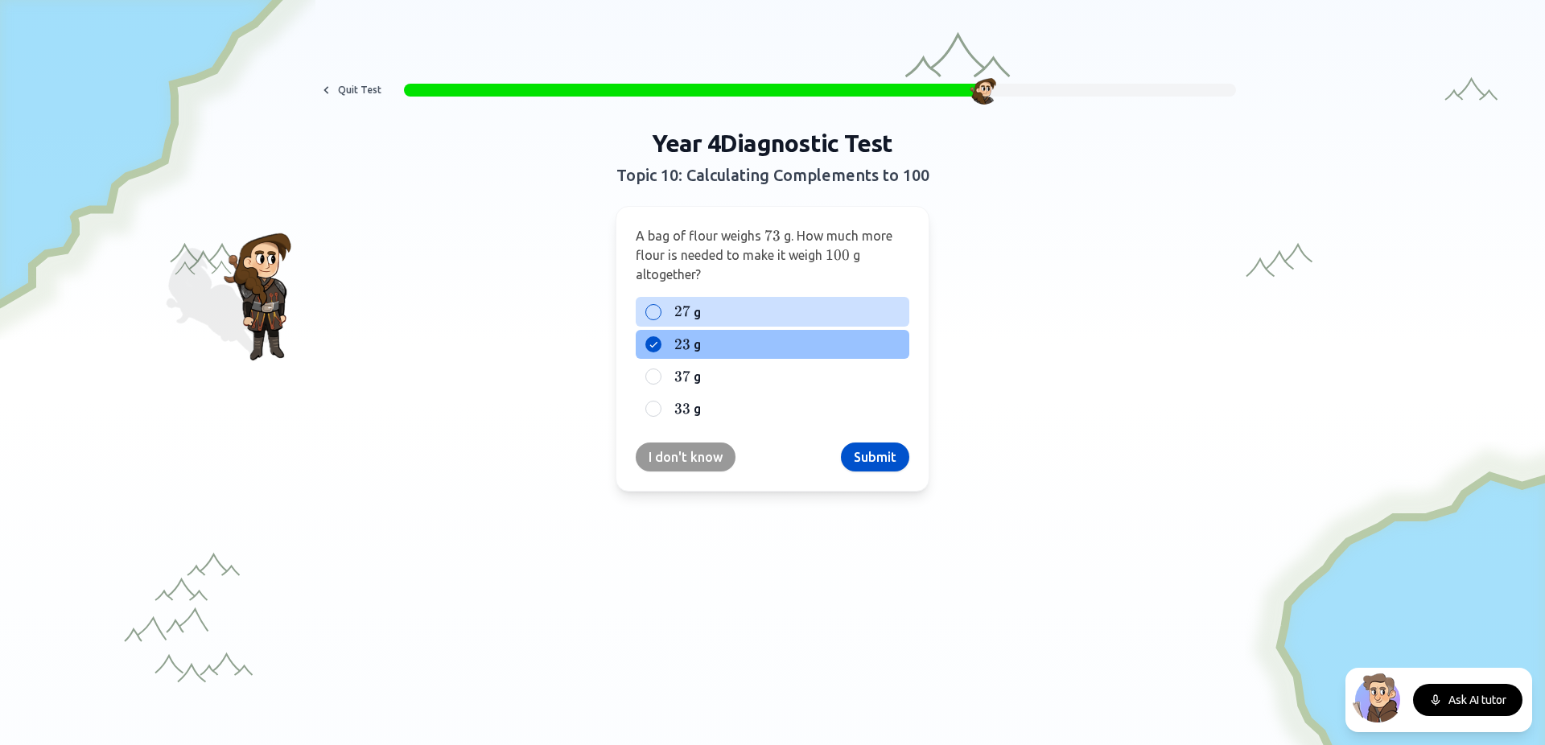
click at [739, 321] on label "27 27 27 g" at bounding box center [785, 311] width 229 height 19
click at [660, 319] on button "27 27 27 g" at bounding box center [653, 312] width 13 height 13
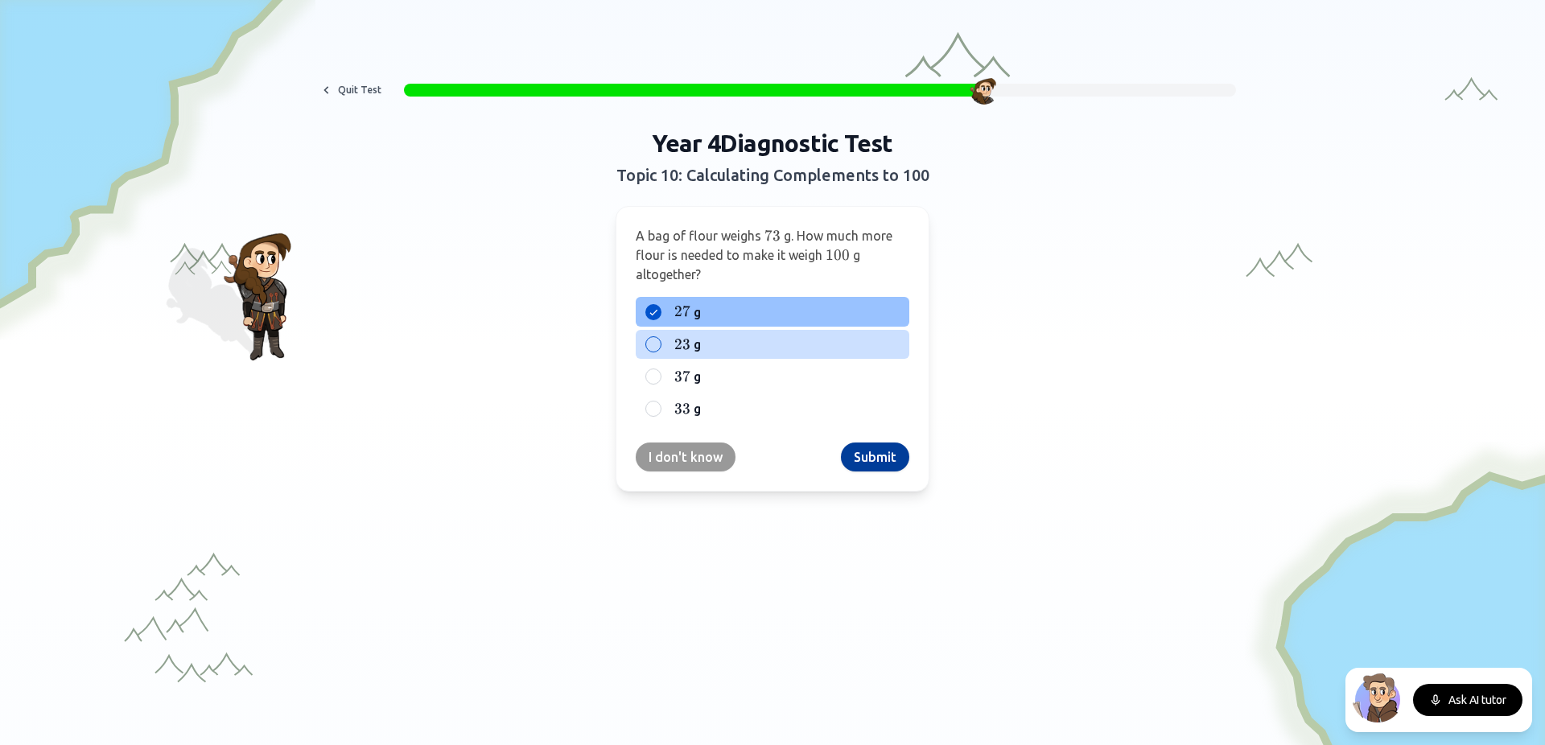
click at [876, 451] on button "Submit" at bounding box center [875, 457] width 68 height 29
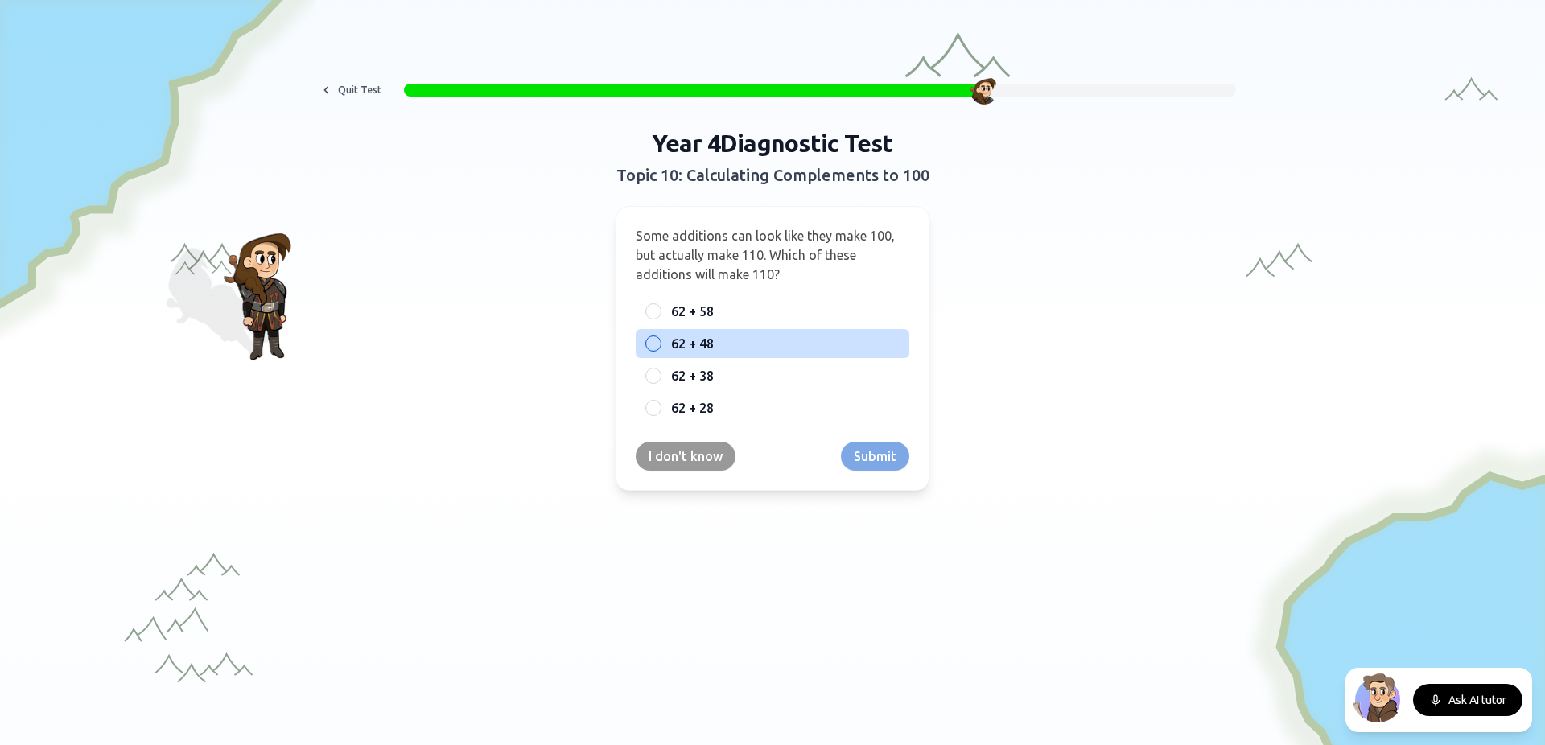
click at [671, 340] on span "62 + 48" at bounding box center [692, 343] width 43 height 19
click at [660, 340] on button "62 + 48" at bounding box center [653, 343] width 13 height 13
click at [871, 453] on button "Submit" at bounding box center [875, 456] width 68 height 29
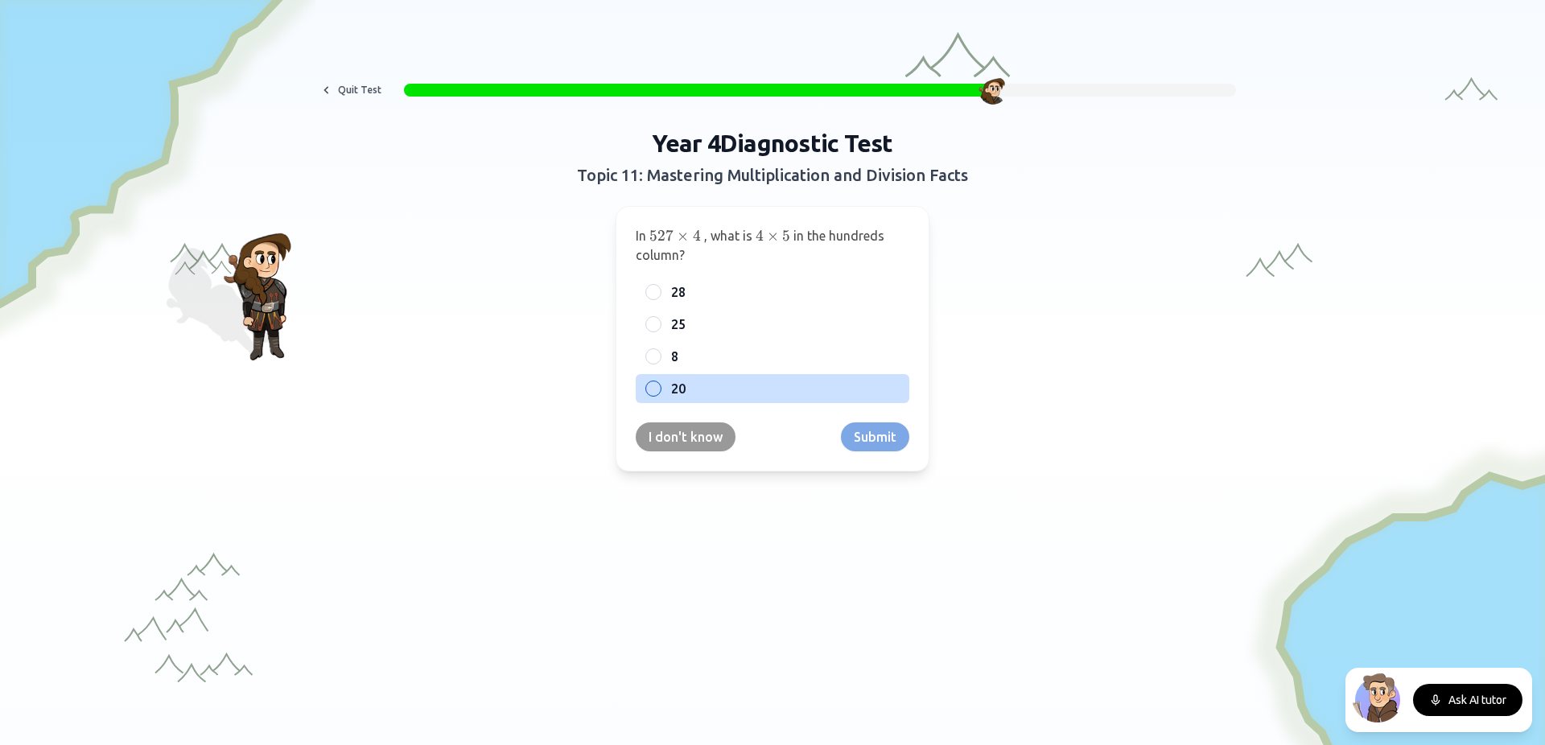
click at [693, 389] on label "20" at bounding box center [785, 388] width 229 height 19
click at [660, 389] on button "20" at bounding box center [653, 388] width 13 height 13
click at [872, 444] on button "Submit" at bounding box center [875, 436] width 68 height 29
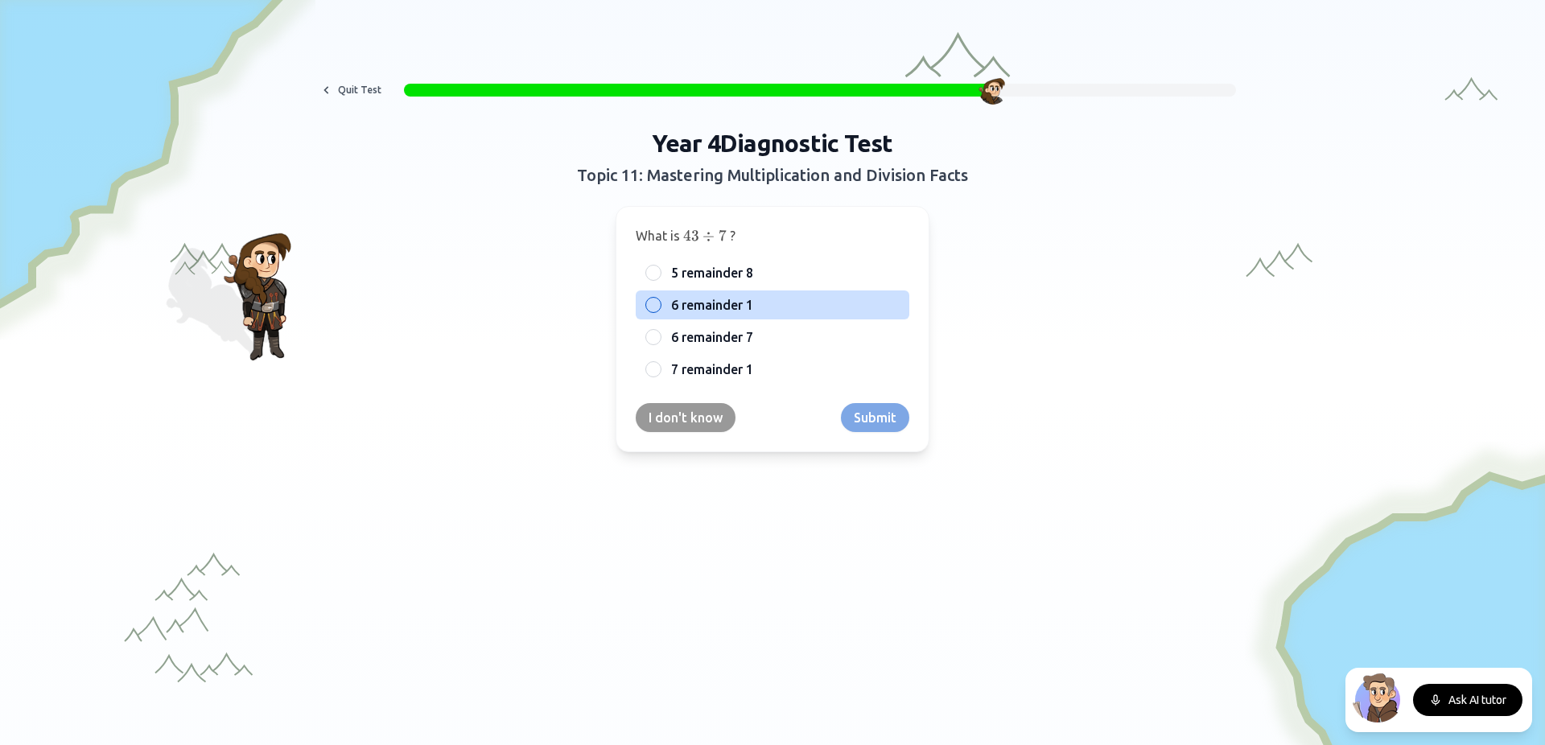
click at [785, 305] on label "6 remainder 1" at bounding box center [785, 304] width 229 height 19
click at [660, 305] on button "6 remainder 1" at bounding box center [653, 305] width 13 height 13
click at [871, 417] on button "Submit" at bounding box center [875, 417] width 68 height 29
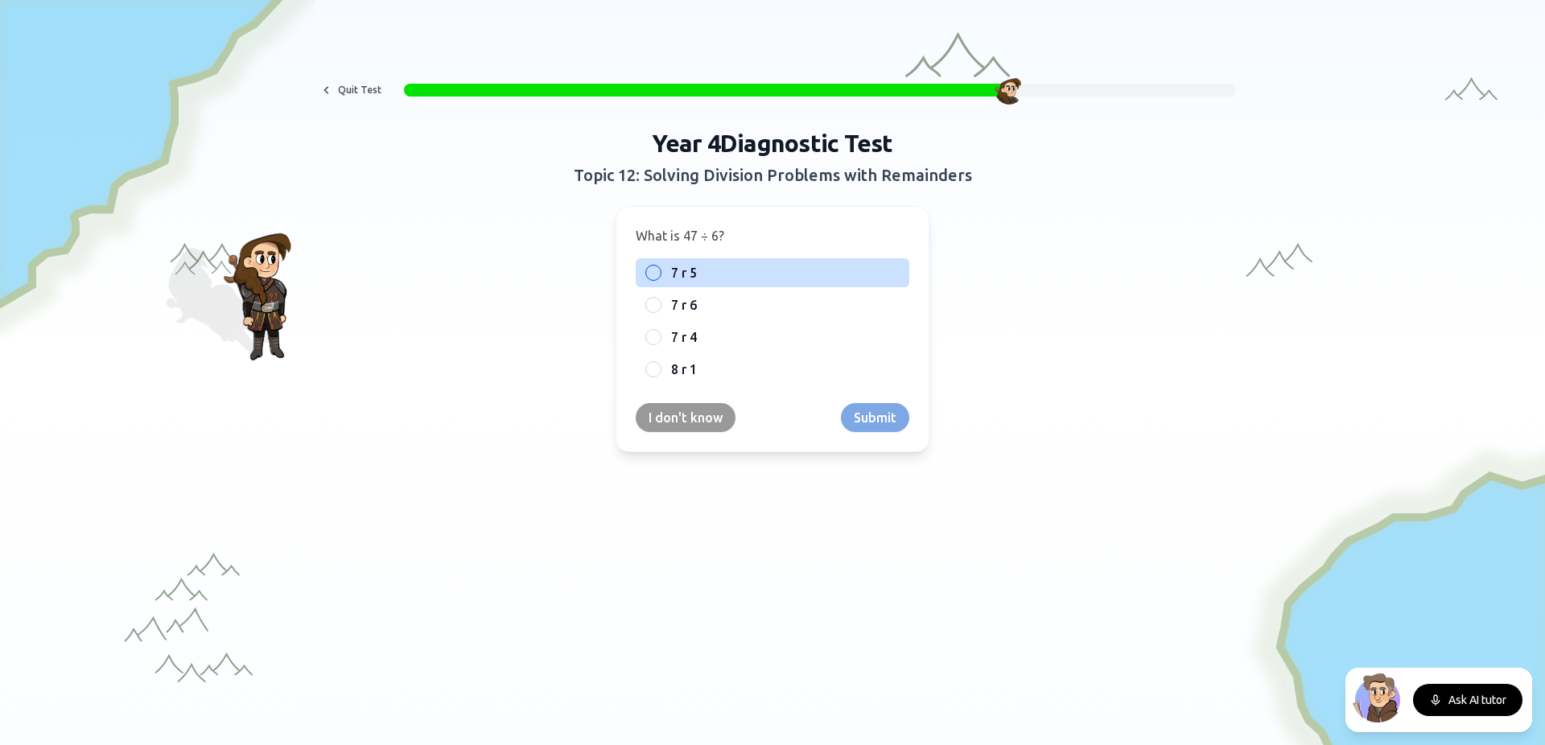
click at [642, 283] on div "7 r 5" at bounding box center [773, 272] width 274 height 29
click at [879, 418] on button "Submit" at bounding box center [875, 417] width 68 height 29
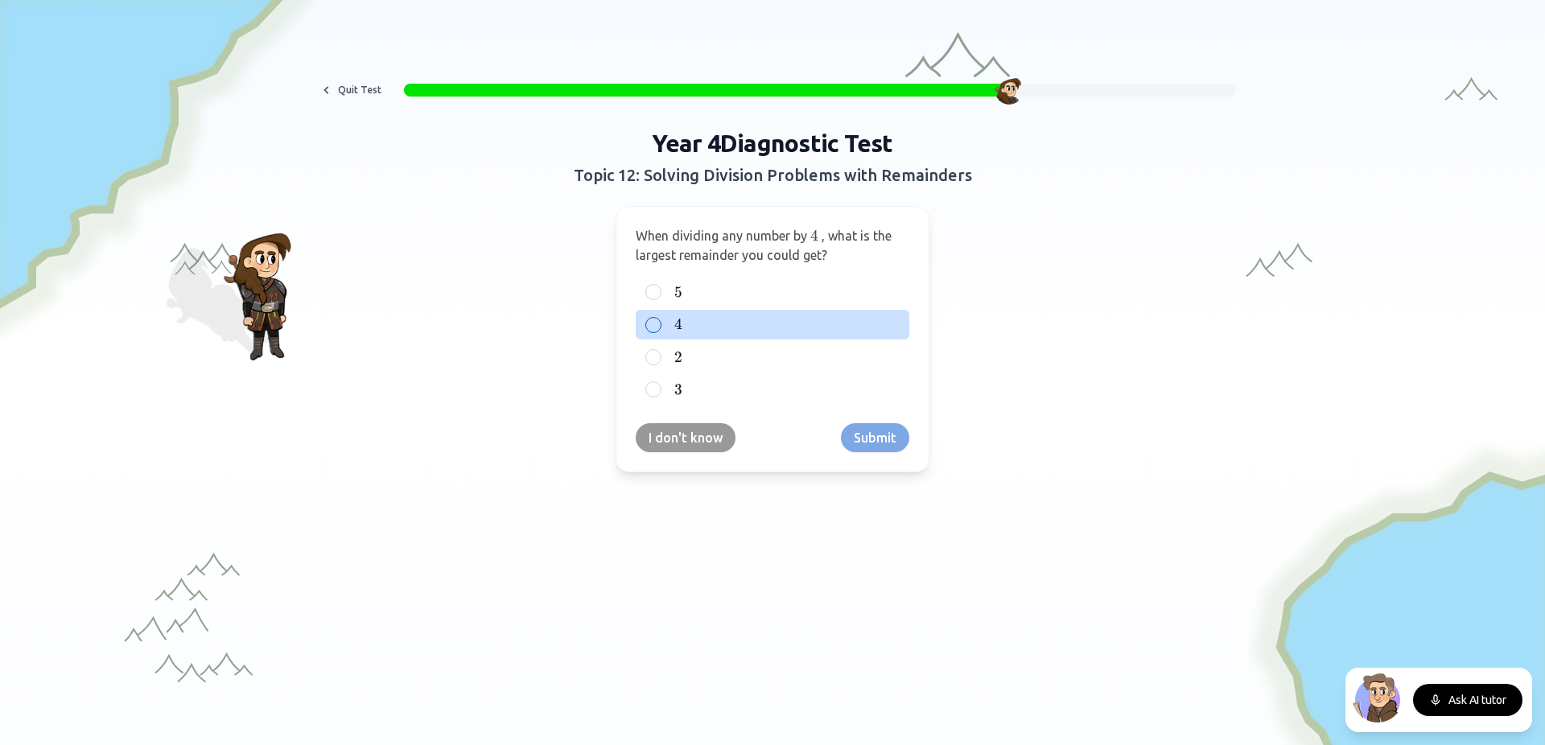
click at [647, 320] on div at bounding box center [653, 325] width 16 height 16
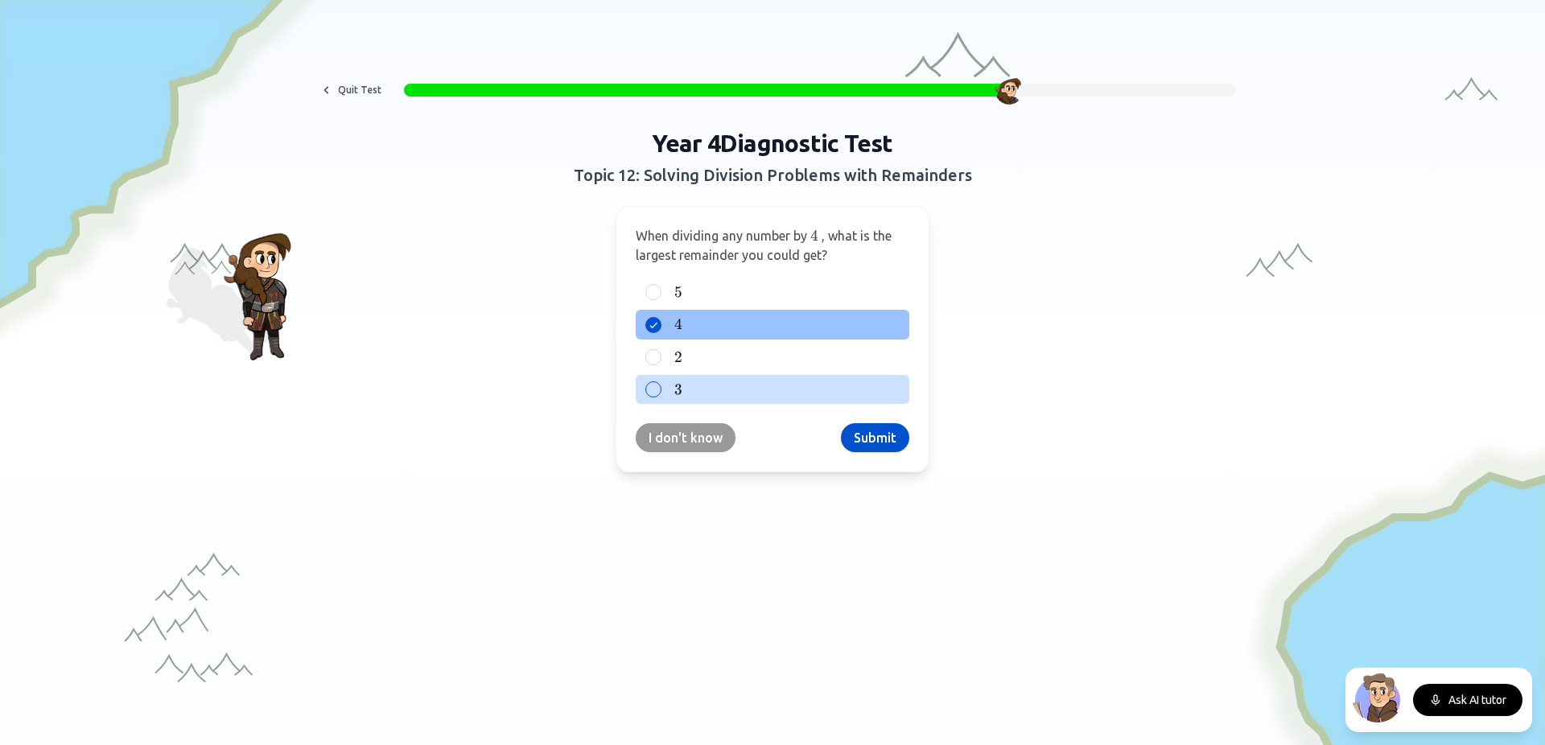
click at [660, 397] on div "3 3 3" at bounding box center [773, 389] width 274 height 29
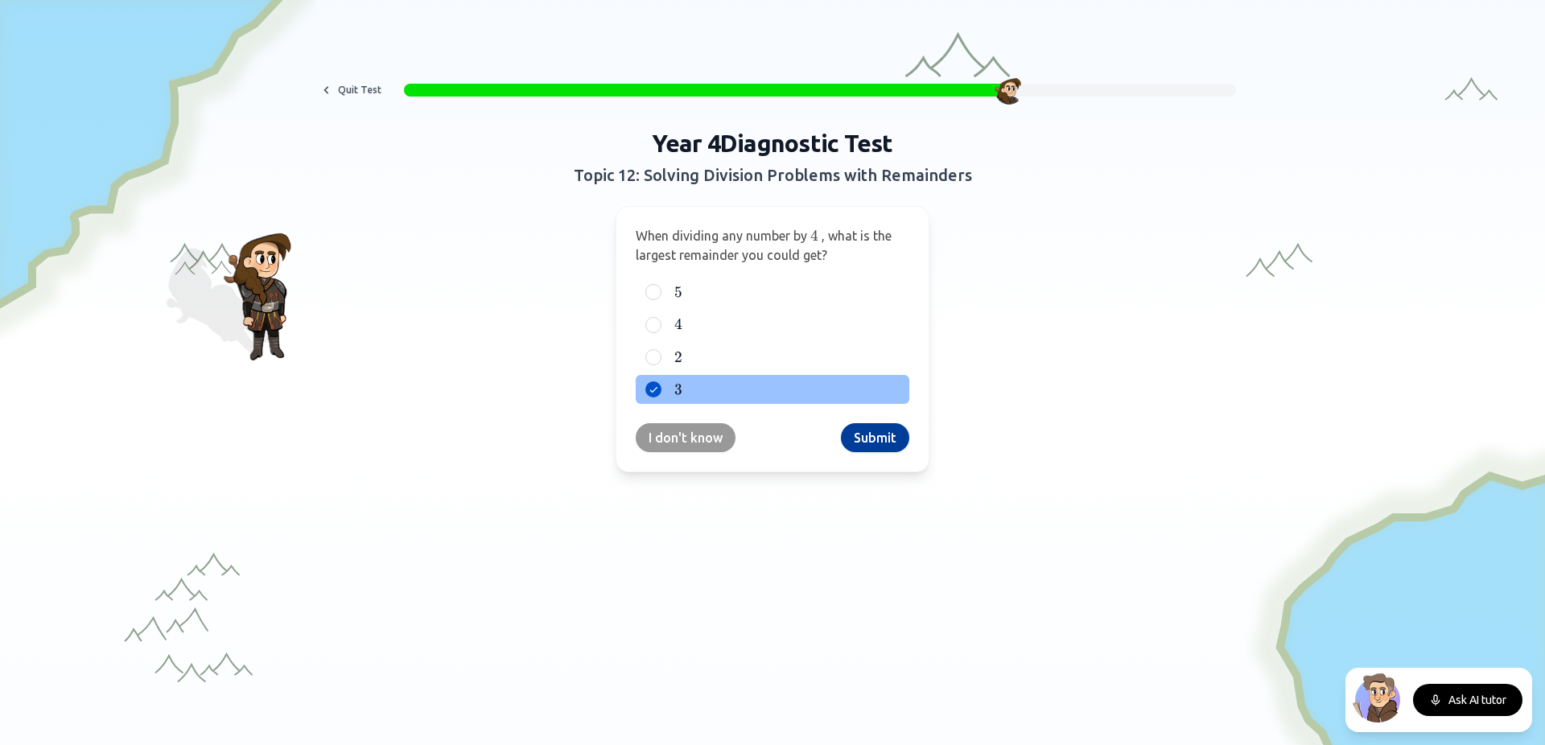
click at [845, 430] on button "Submit" at bounding box center [875, 437] width 68 height 29
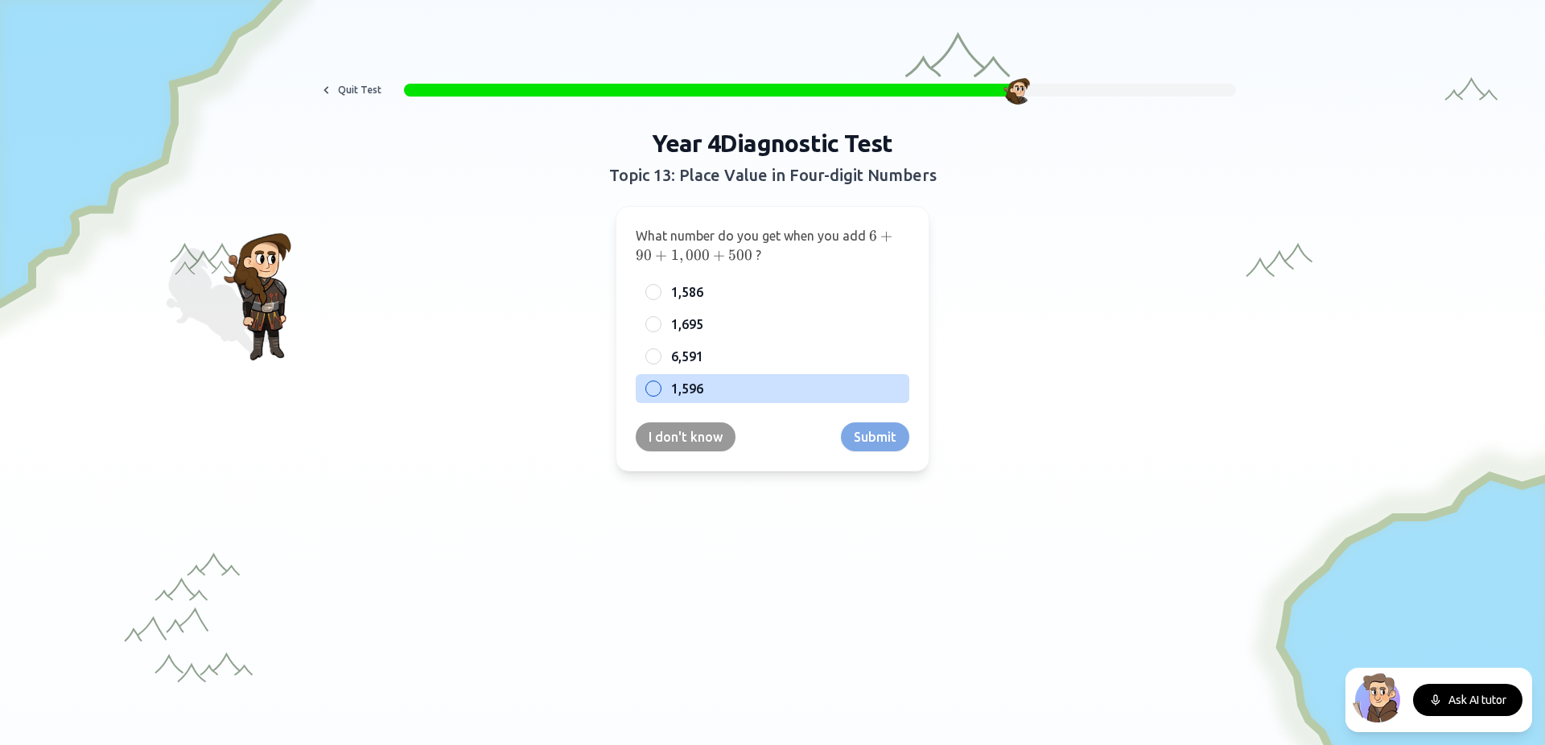
click at [724, 398] on label "1,596" at bounding box center [785, 388] width 229 height 19
click at [660, 395] on button "1,596" at bounding box center [653, 388] width 13 height 13
click at [878, 443] on button "Submit" at bounding box center [875, 436] width 68 height 29
click at [749, 391] on span "200" at bounding box center [754, 390] width 24 height 18
click at [660, 391] on button "5 , 060 5,060 5 , 060 and 200 200 200" at bounding box center [653, 389] width 13 height 13
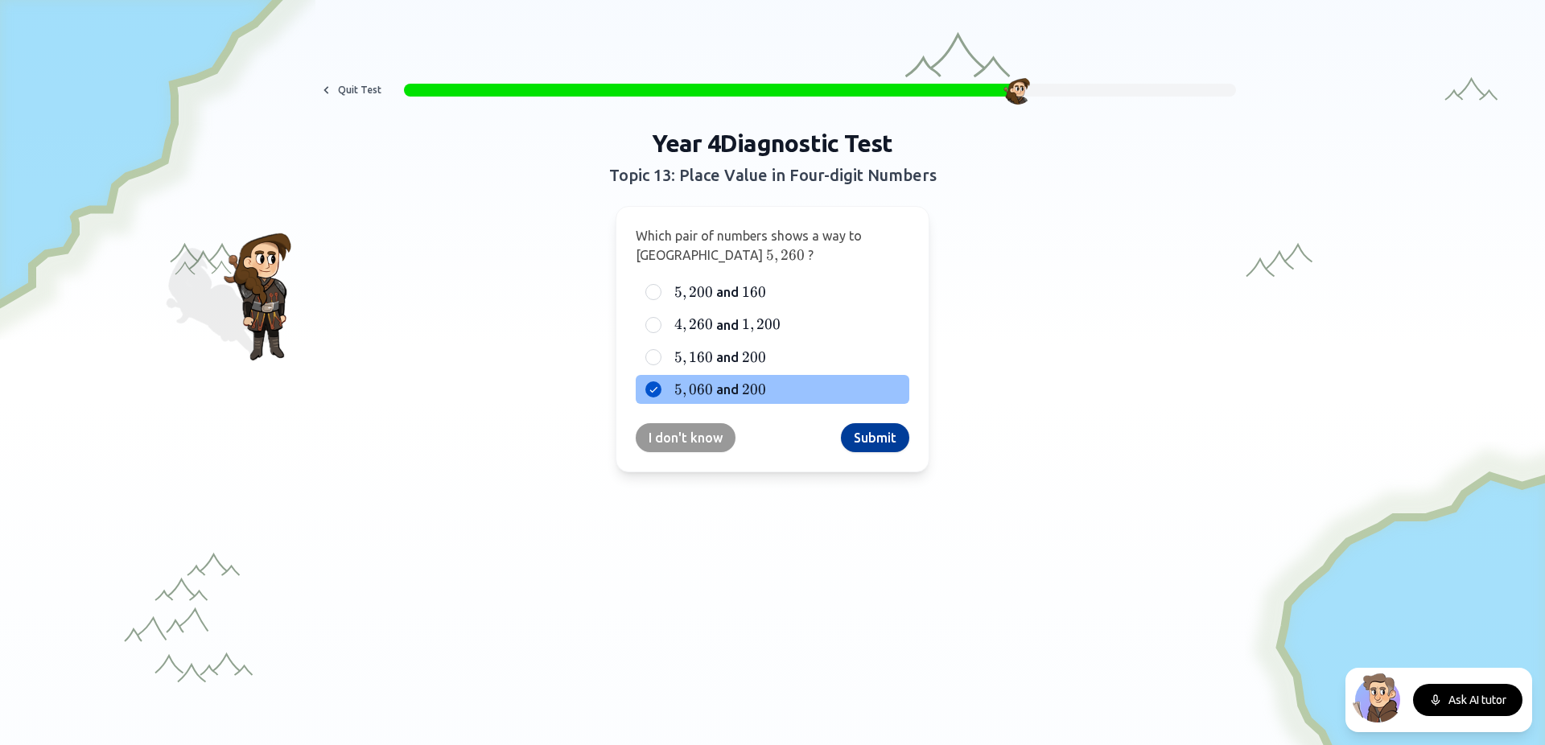
click at [859, 430] on button "Submit" at bounding box center [875, 437] width 68 height 29
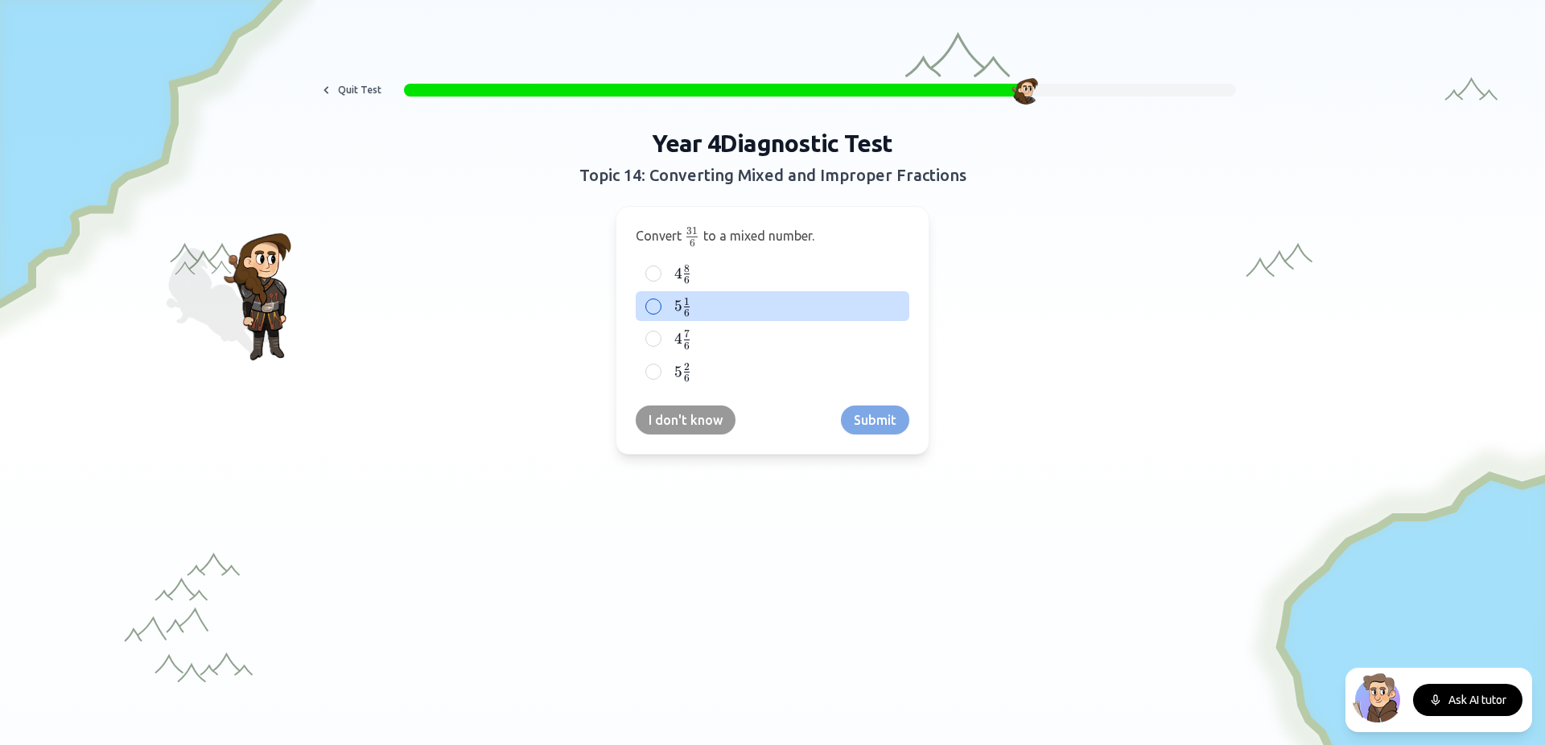
click at [736, 307] on label "5 1 6 5\frac{1}{6} 5 6 1 ​" at bounding box center [785, 306] width 229 height 20
click at [660, 307] on button "5 1 6 5\frac{1}{6} 5 6 1 ​" at bounding box center [653, 306] width 13 height 13
click at [868, 407] on button "Submit" at bounding box center [875, 420] width 68 height 29
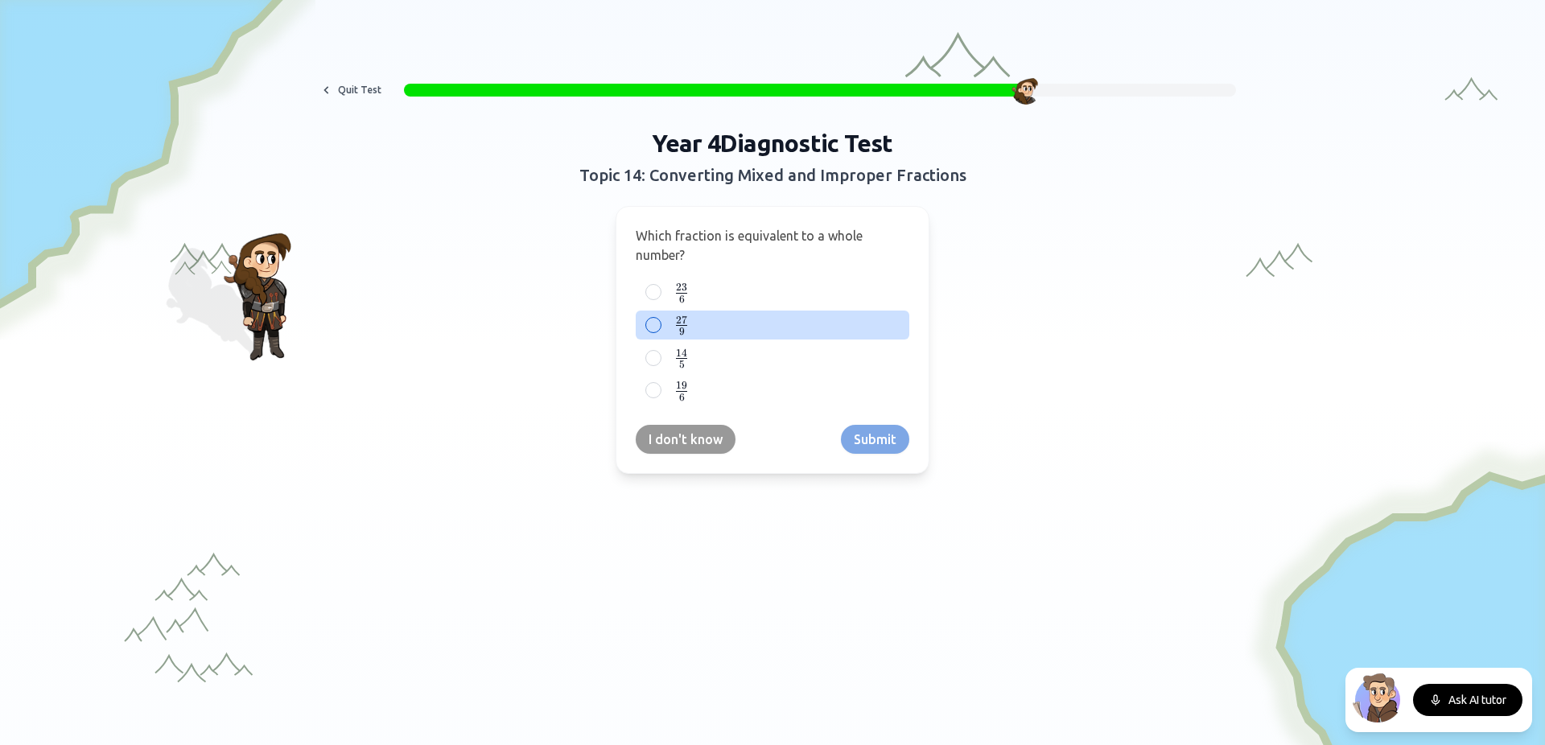
click at [702, 313] on div "27 9 \frac{27}{9} 9 27 ​" at bounding box center [773, 326] width 274 height 30
click at [878, 446] on button "Submit" at bounding box center [875, 439] width 68 height 29
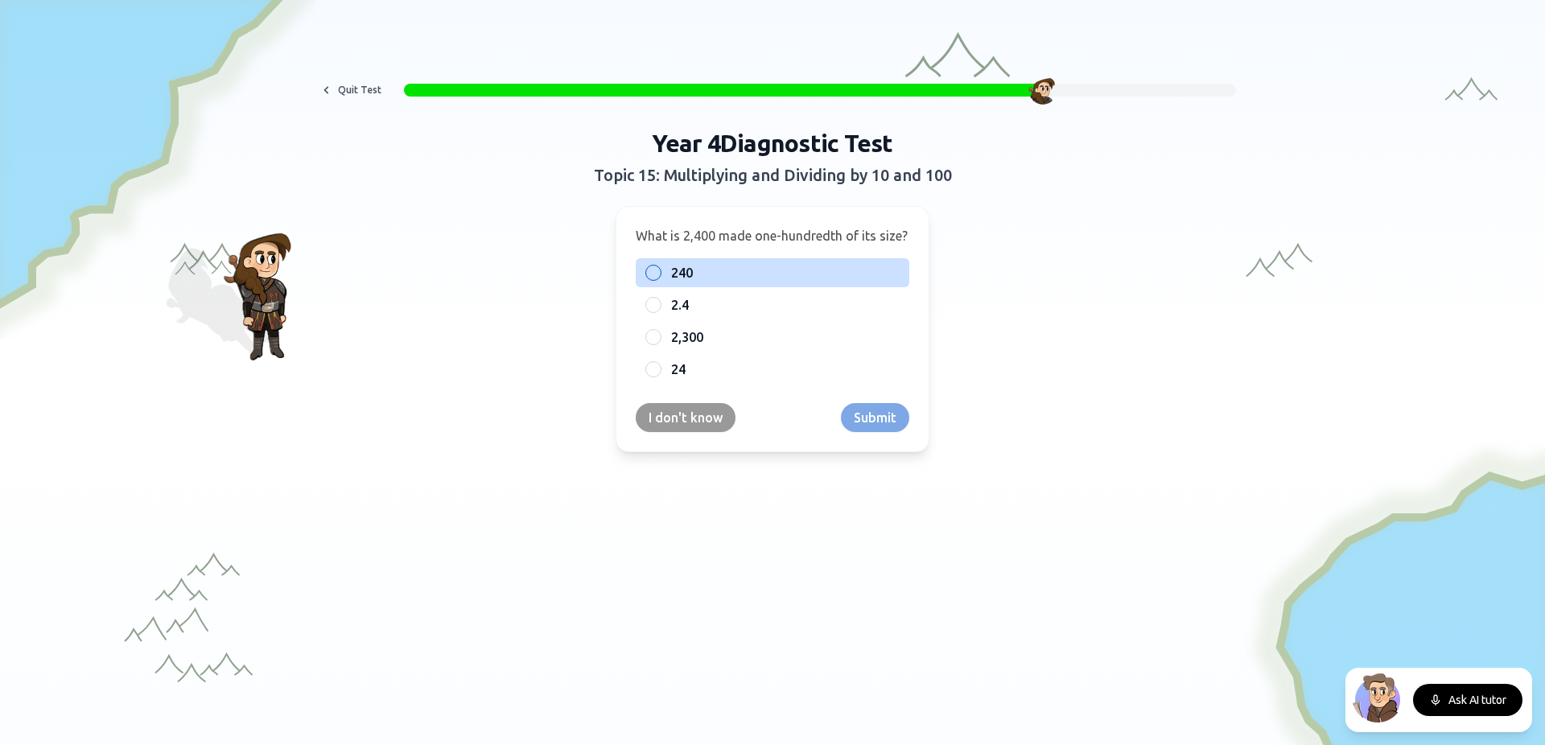
click at [731, 278] on label "240" at bounding box center [785, 272] width 229 height 19
click at [660, 278] on button "240" at bounding box center [653, 272] width 13 height 13
click at [885, 405] on button "Submit" at bounding box center [875, 417] width 68 height 29
click at [681, 260] on div "270 270 270" at bounding box center [773, 272] width 274 height 29
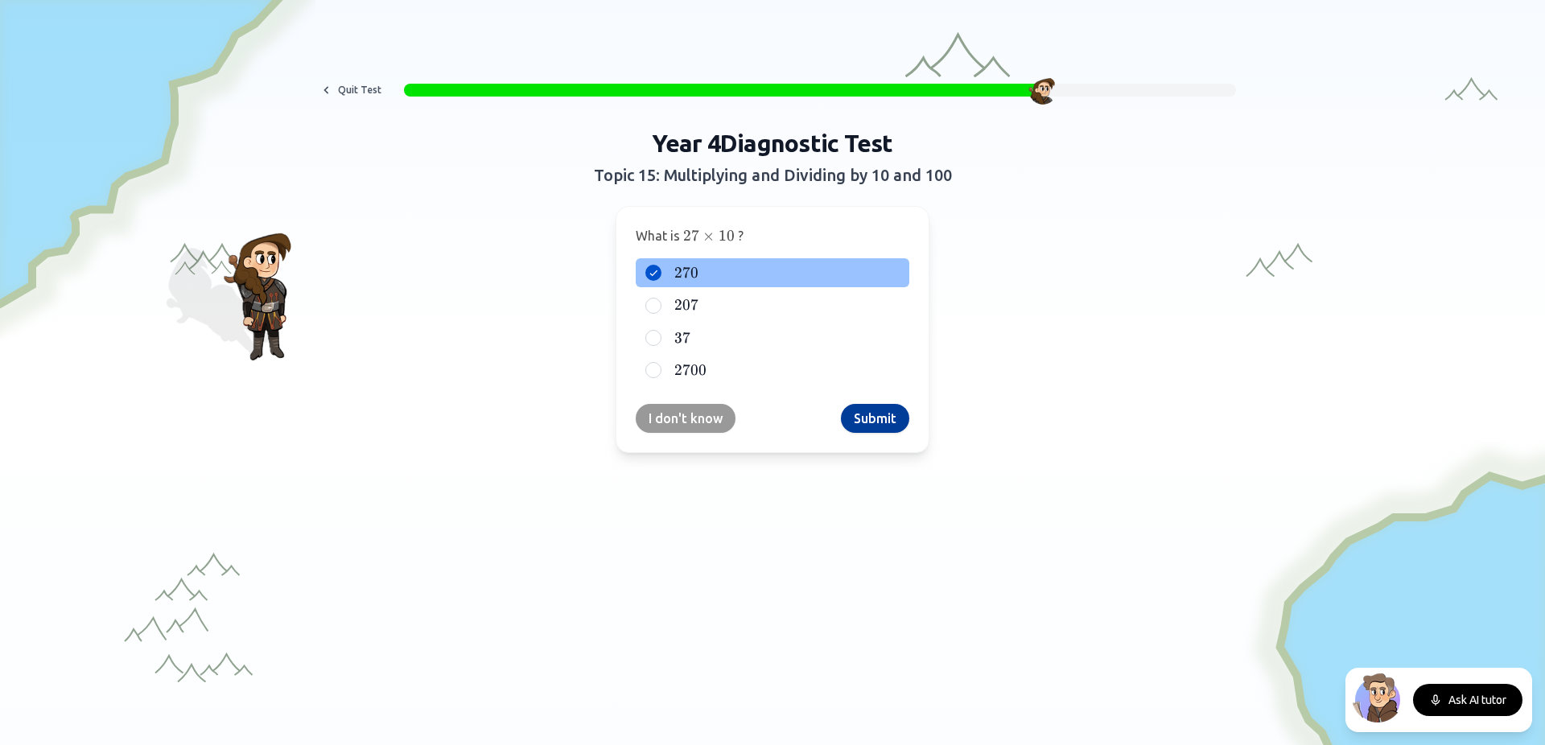
click at [889, 410] on button "Submit" at bounding box center [875, 418] width 68 height 29
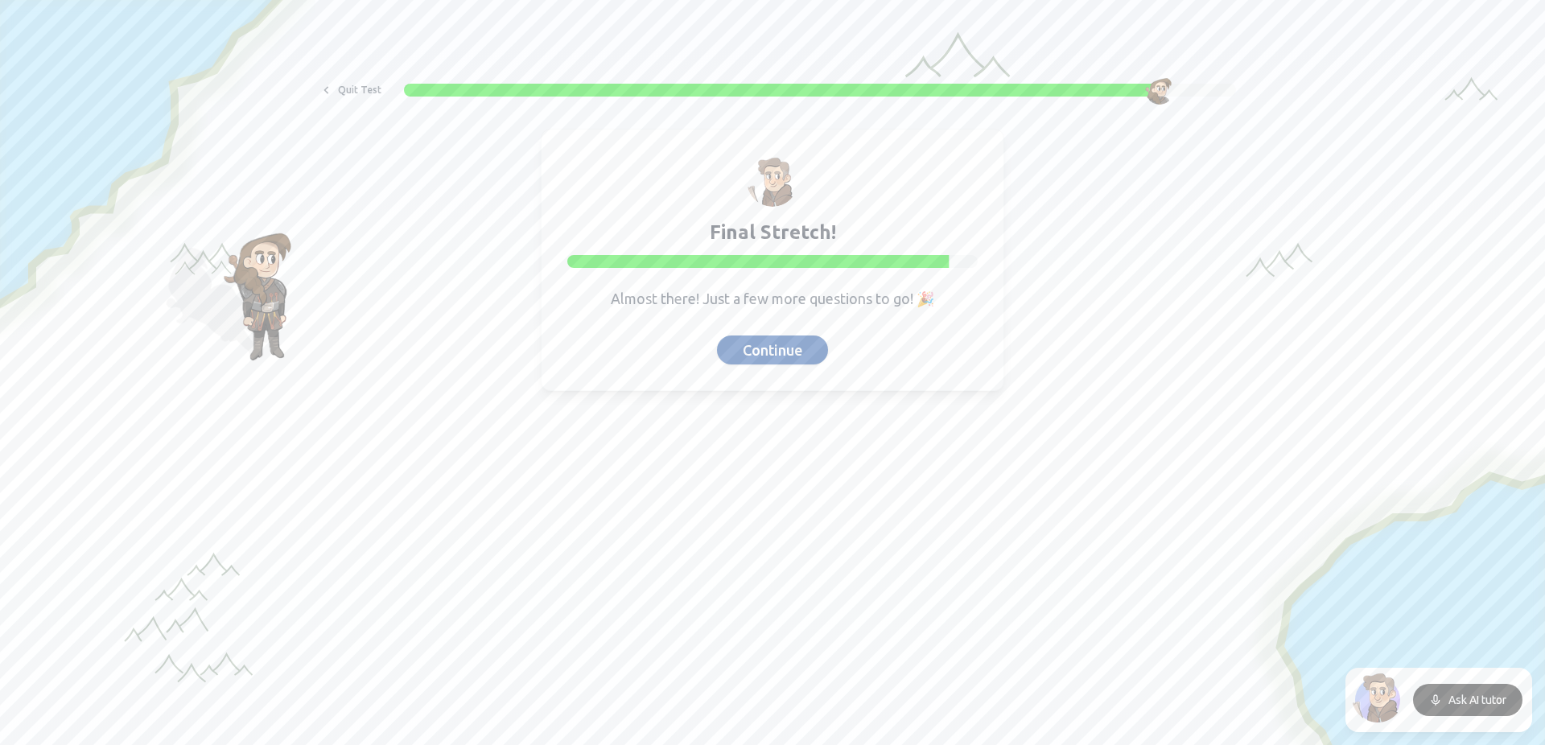
click at [807, 348] on button "Continue" at bounding box center [772, 350] width 111 height 29
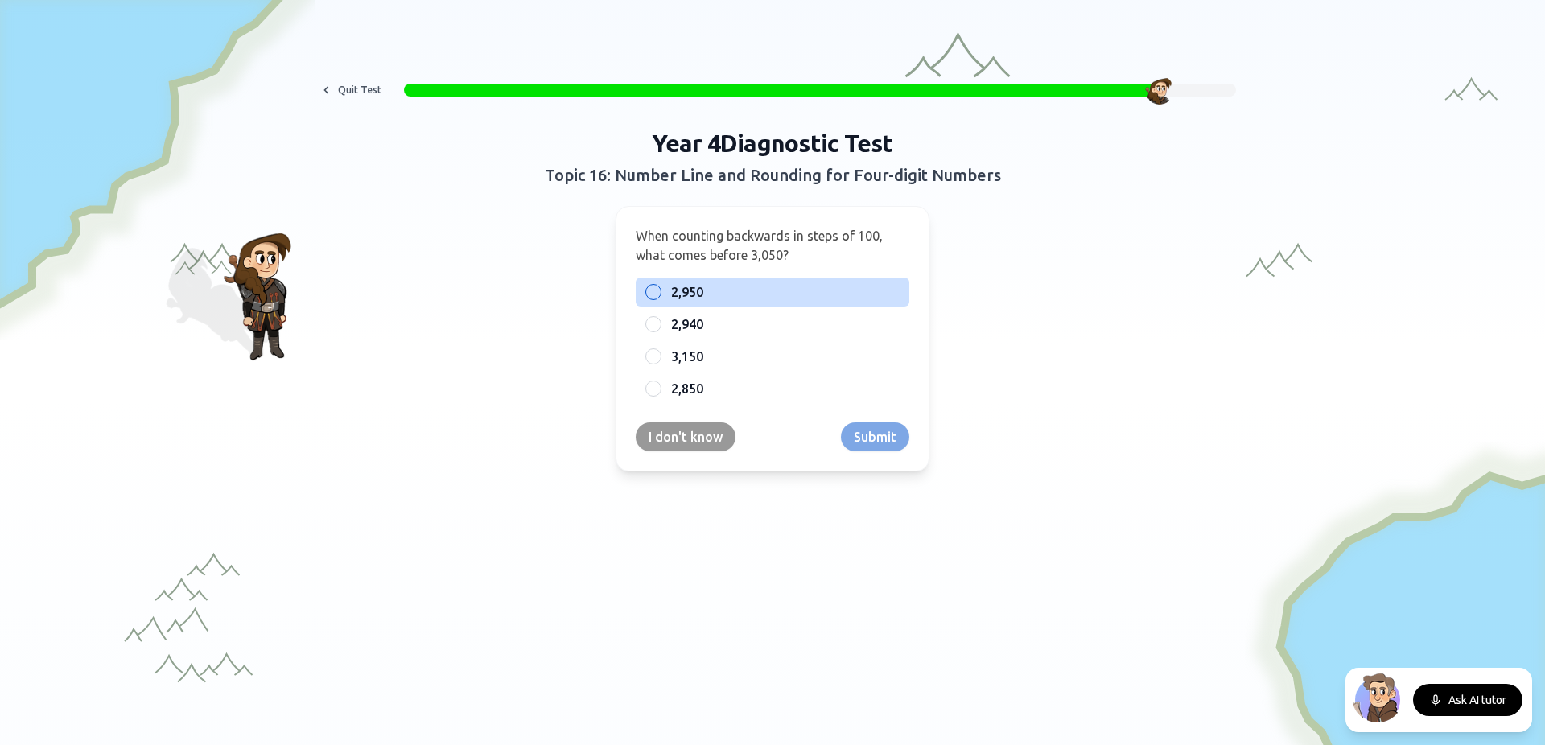
click at [684, 292] on span "2,950" at bounding box center [687, 291] width 32 height 19
click at [660, 292] on button "2,950" at bounding box center [653, 292] width 13 height 13
click at [882, 432] on button "Submit" at bounding box center [875, 436] width 68 height 29
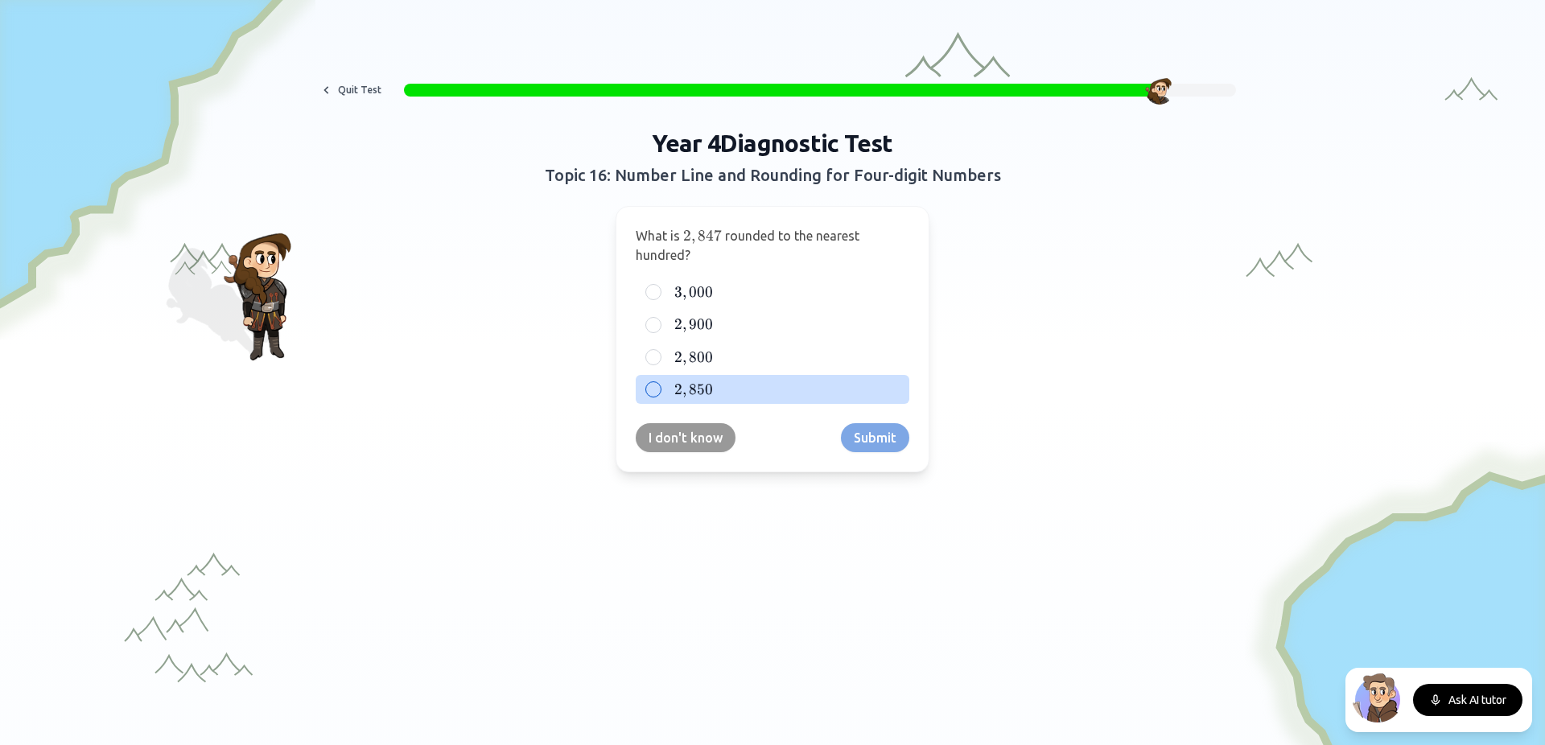
click at [764, 375] on div "2 , 850 2,850 2 , 850" at bounding box center [773, 389] width 274 height 29
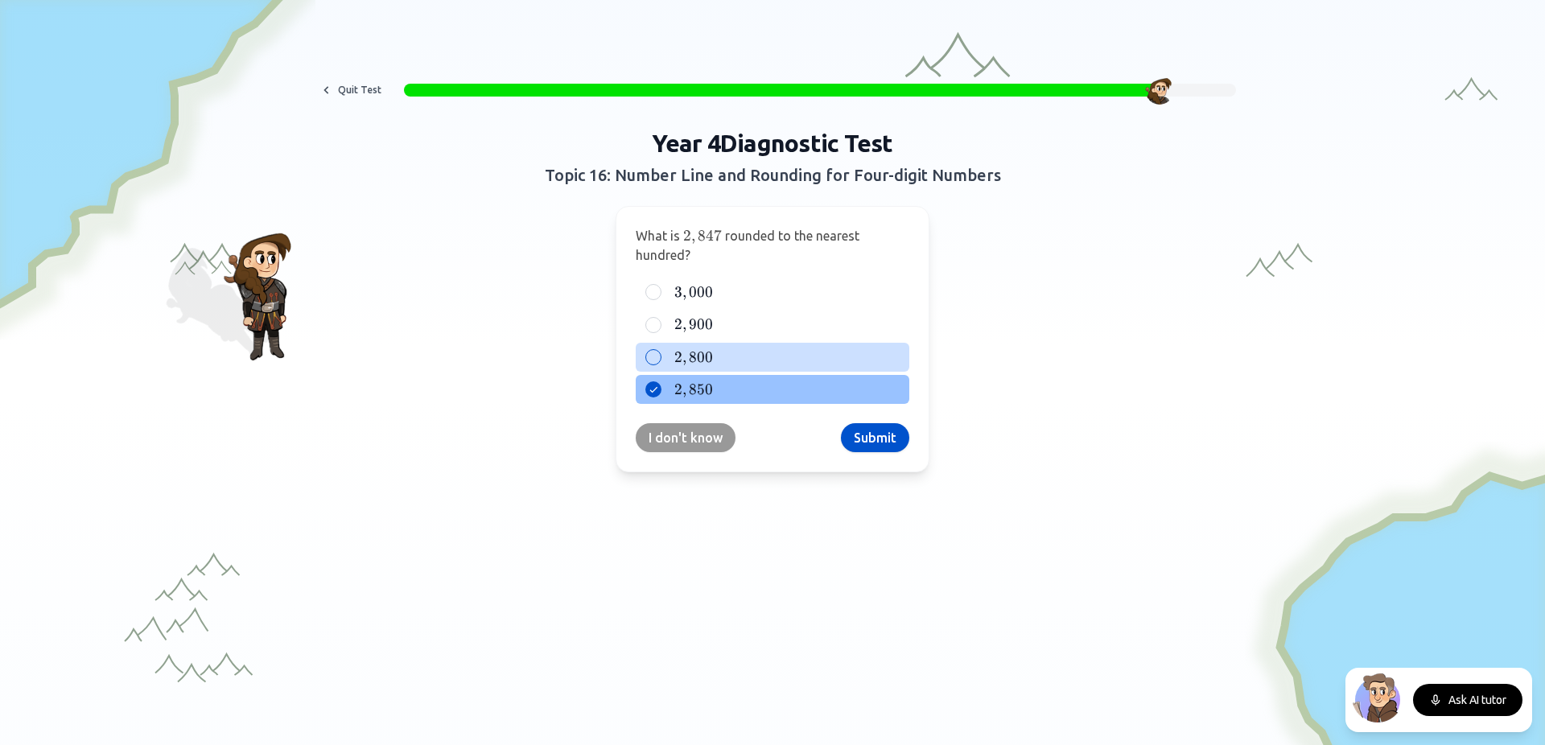
click at [697, 360] on span "800" at bounding box center [701, 357] width 24 height 18
click at [660, 360] on button "2 , 800 2,800 2 , 800" at bounding box center [653, 357] width 13 height 13
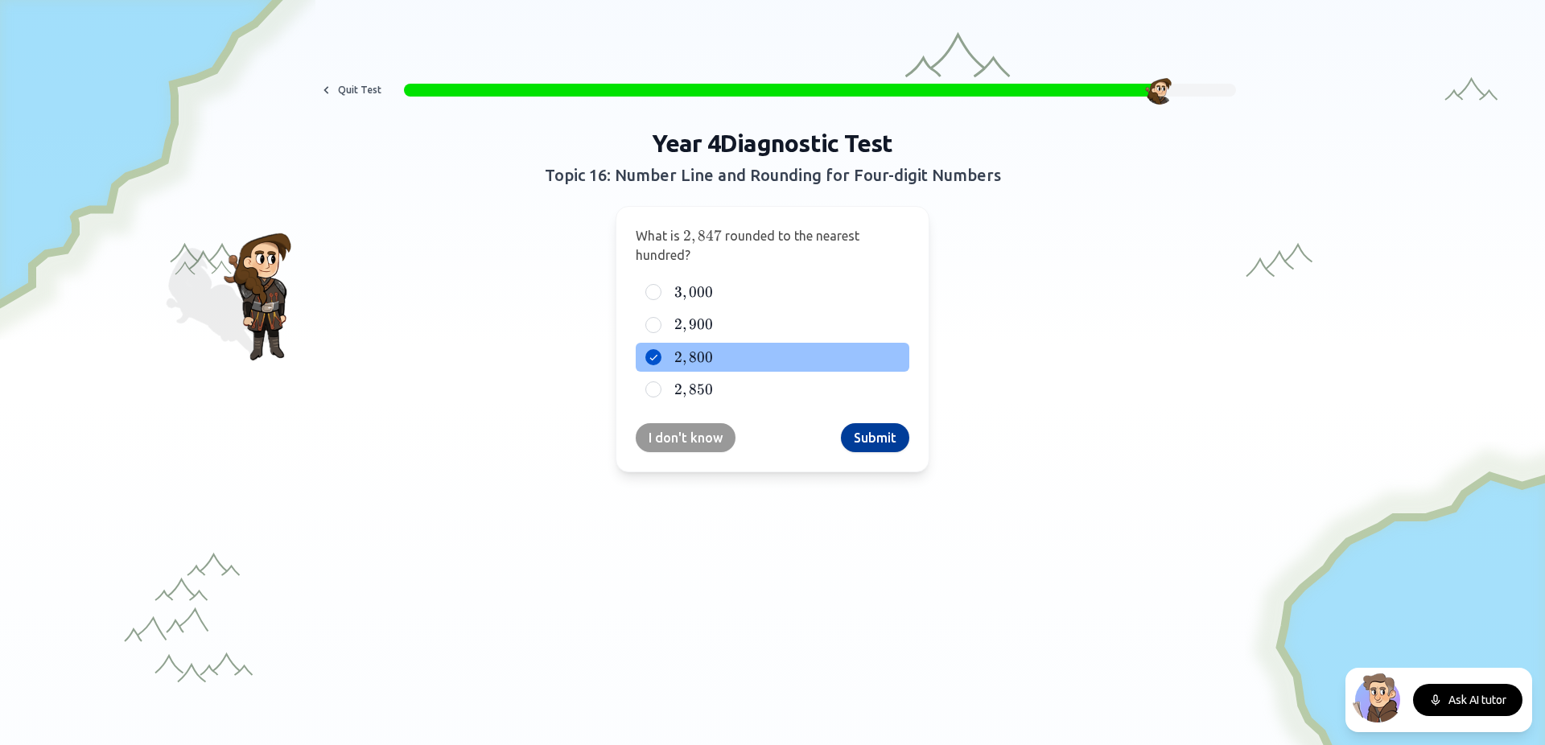
click at [871, 432] on button "Submit" at bounding box center [875, 437] width 68 height 29
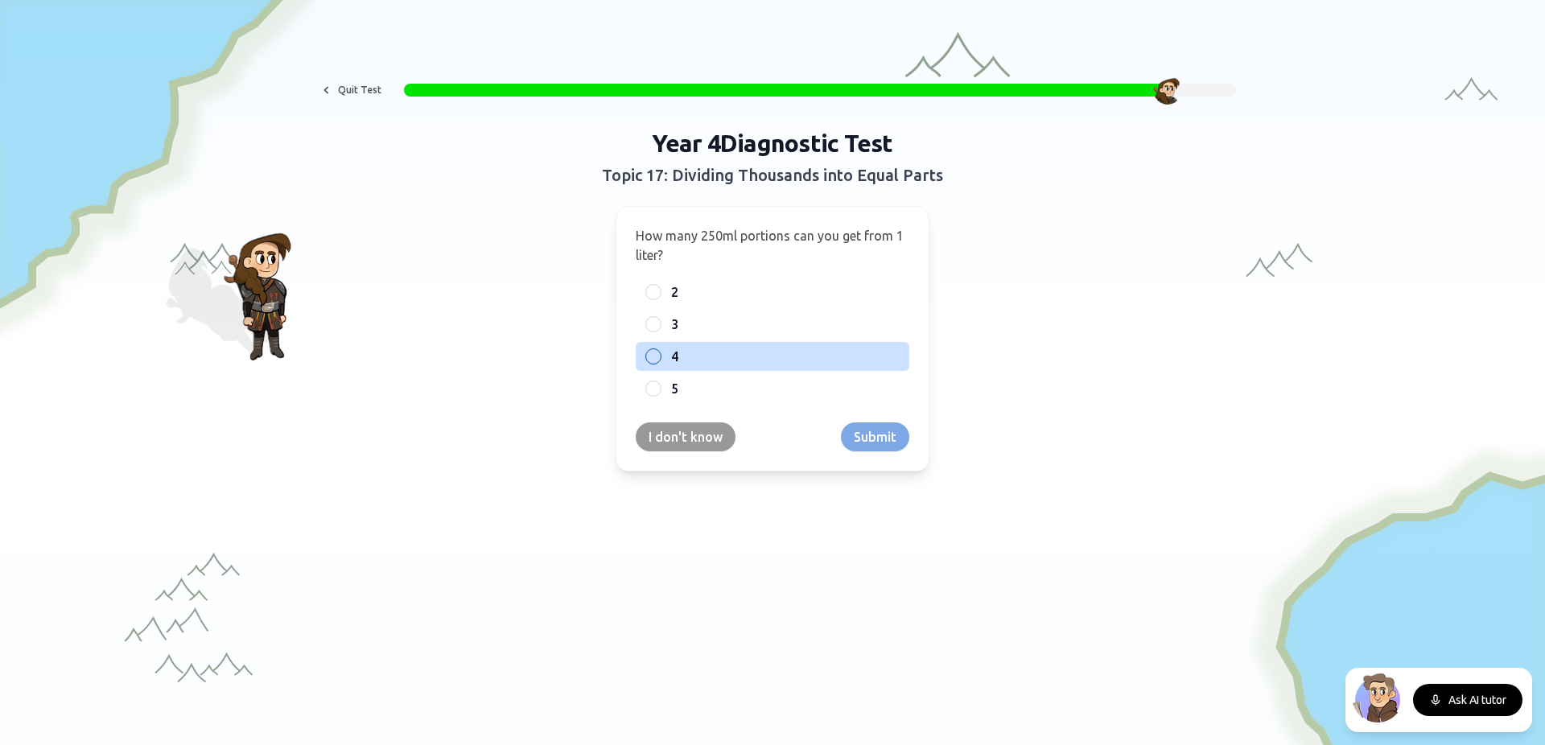
click at [707, 356] on label "4" at bounding box center [785, 356] width 229 height 19
click at [660, 356] on button "4" at bounding box center [653, 356] width 13 height 13
click at [834, 435] on div "I don't know Submit" at bounding box center [773, 436] width 274 height 29
click at [850, 430] on button "Submit" at bounding box center [875, 436] width 68 height 29
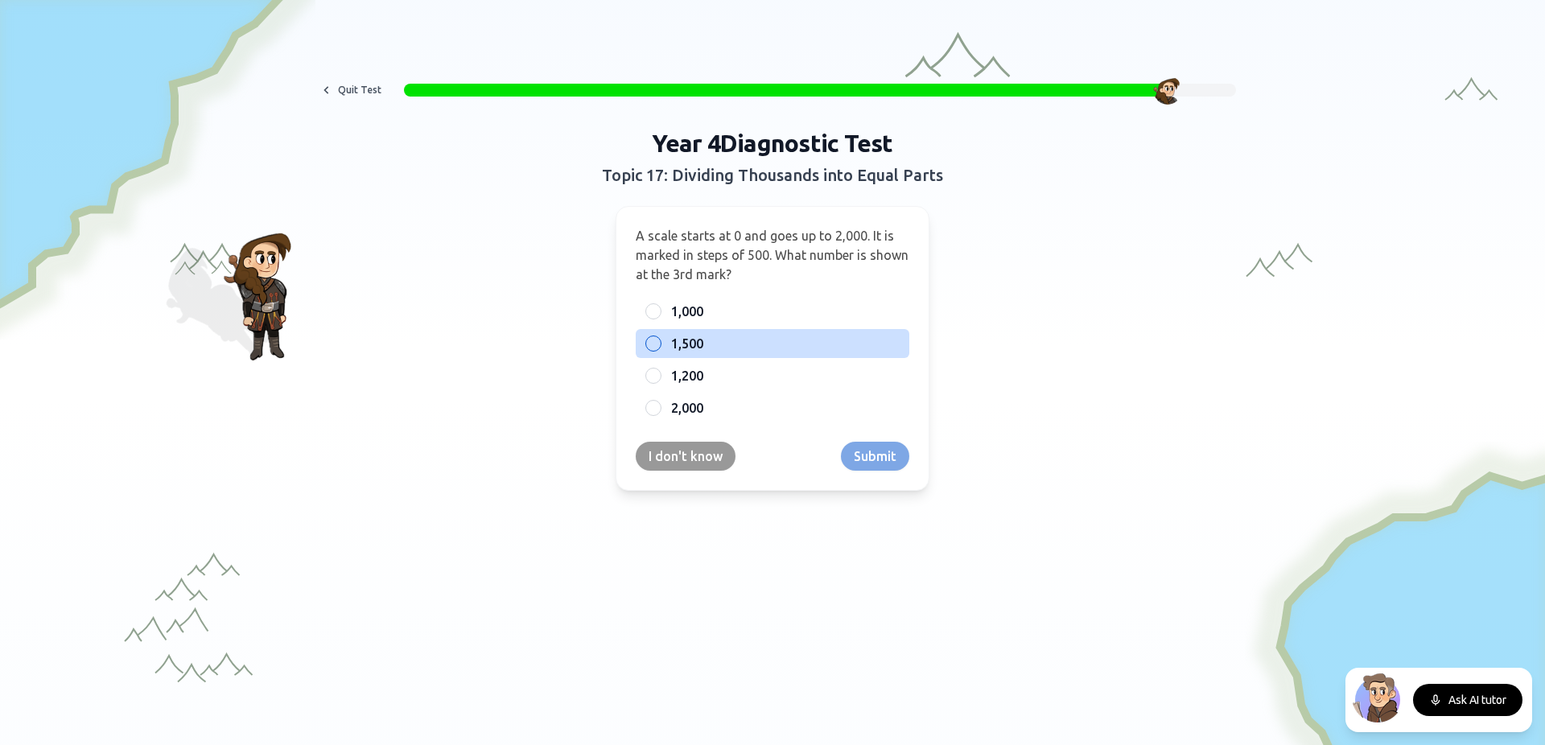
click at [701, 350] on label "1,500" at bounding box center [785, 343] width 229 height 19
click at [660, 350] on button "1,500" at bounding box center [653, 343] width 13 height 13
click at [885, 457] on button "Submit" at bounding box center [875, 456] width 68 height 29
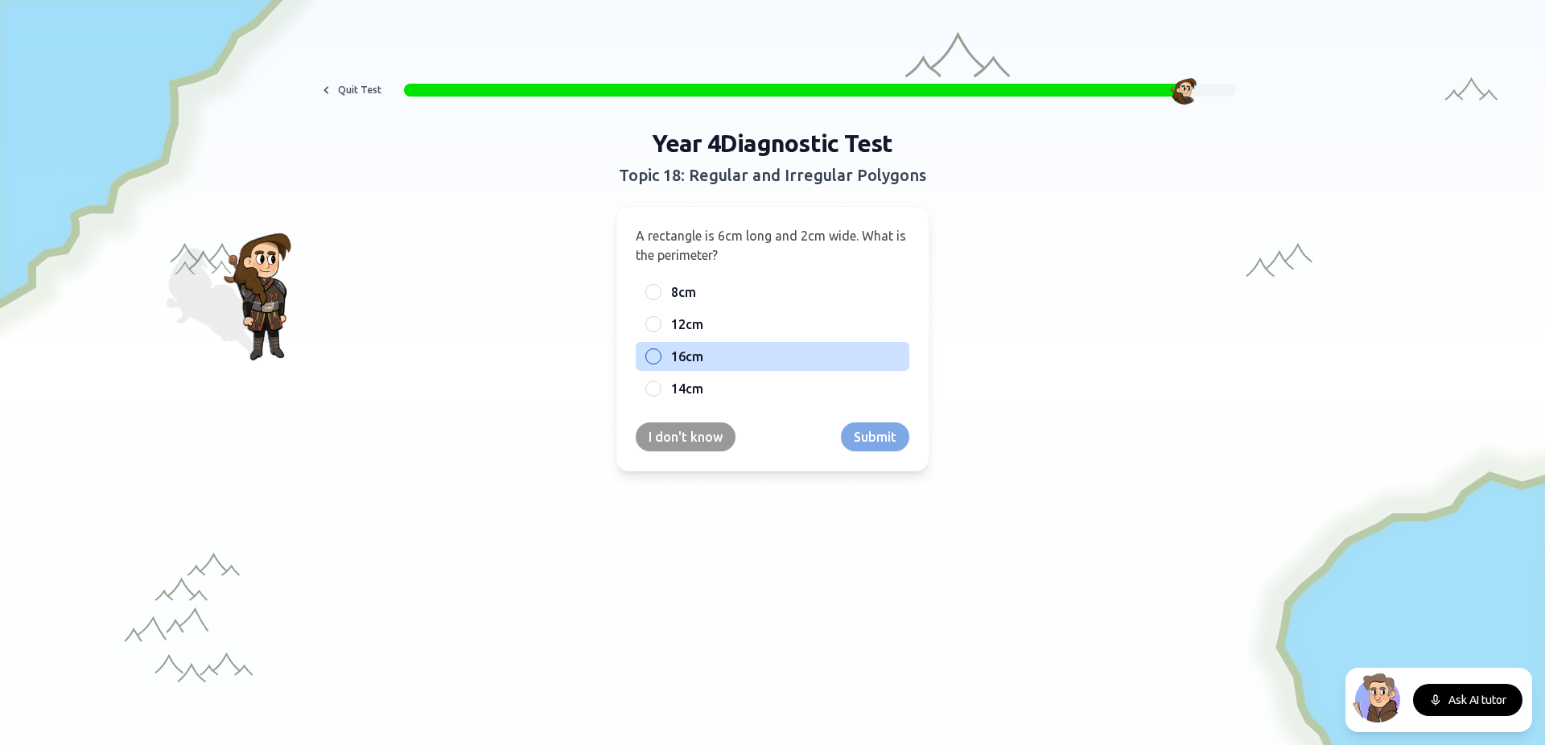
click at [702, 365] on label "16cm" at bounding box center [785, 356] width 229 height 19
click at [660, 363] on button "16cm" at bounding box center [653, 356] width 13 height 13
drag, startPoint x: 882, startPoint y: 434, endPoint x: 873, endPoint y: 443, distance: 12.5
click at [877, 442] on button "Submit" at bounding box center [875, 436] width 68 height 29
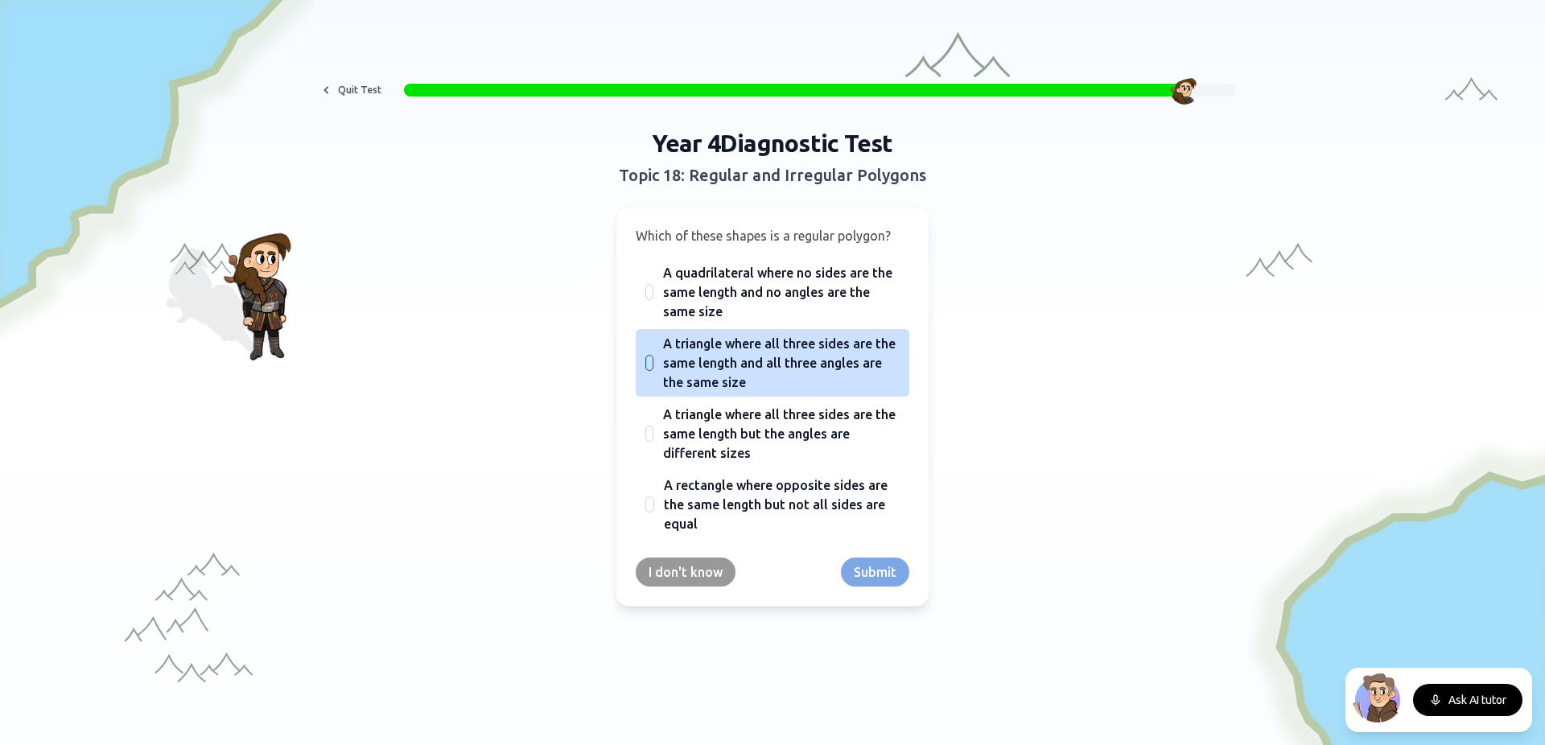
click at [736, 372] on span "A triangle where all three sides are the same length and all three angles are t…" at bounding box center [781, 363] width 237 height 58
click at [656, 369] on button "A triangle where all three sides are the same length and all three angles are t…" at bounding box center [649, 362] width 13 height 13
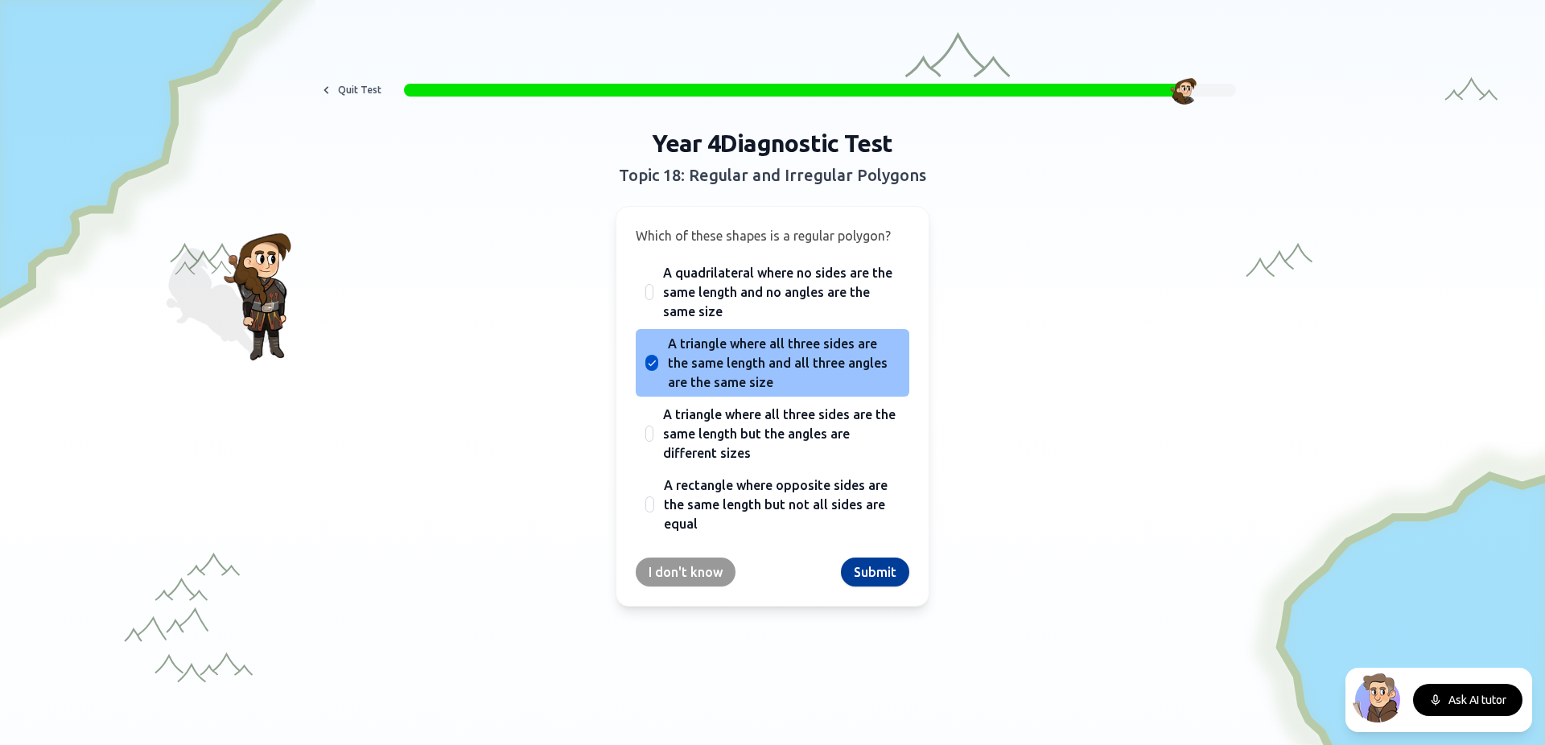
click at [878, 564] on button "Submit" at bounding box center [875, 572] width 68 height 29
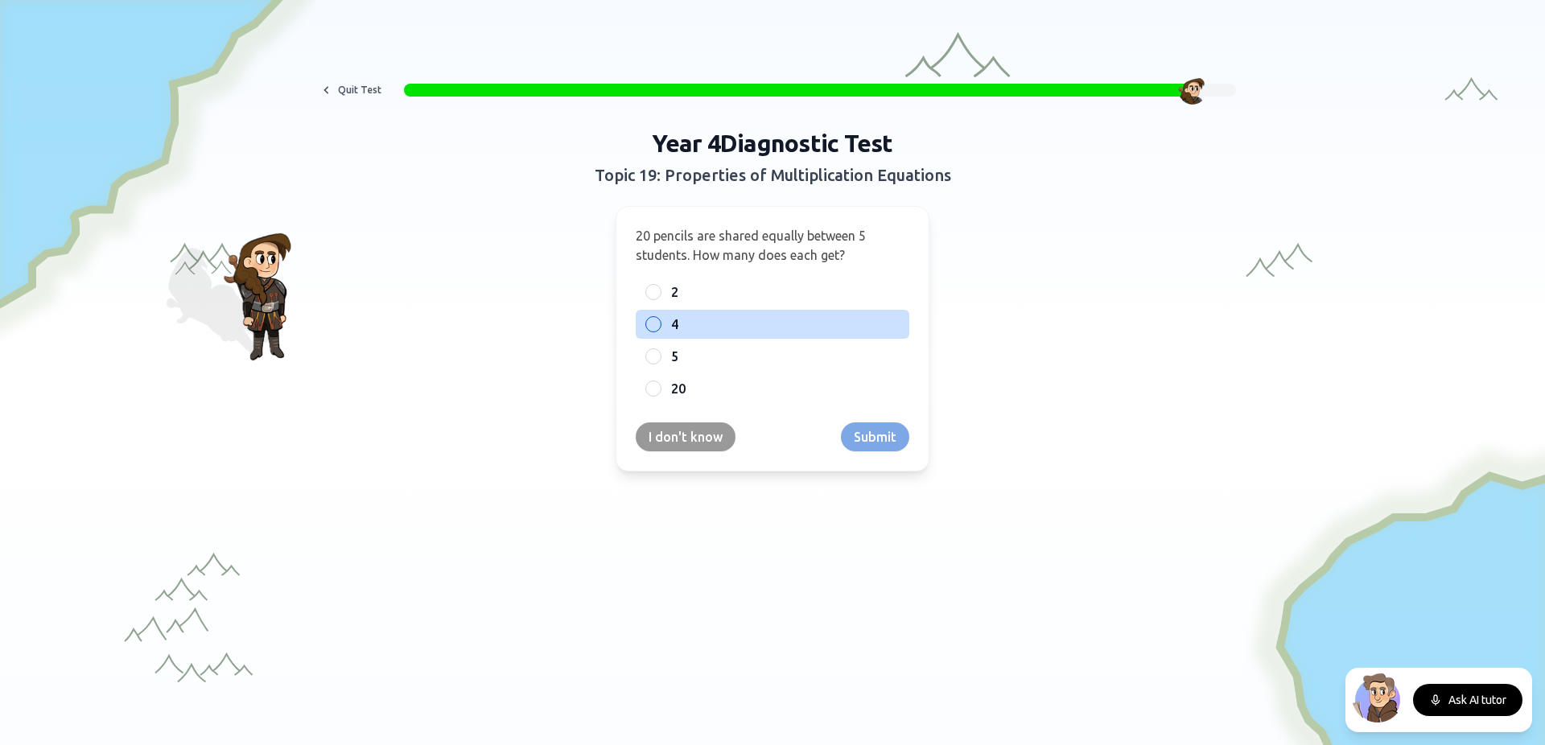
click at [681, 336] on div "4" at bounding box center [773, 324] width 274 height 29
click at [885, 446] on button "Submit" at bounding box center [875, 436] width 68 height 29
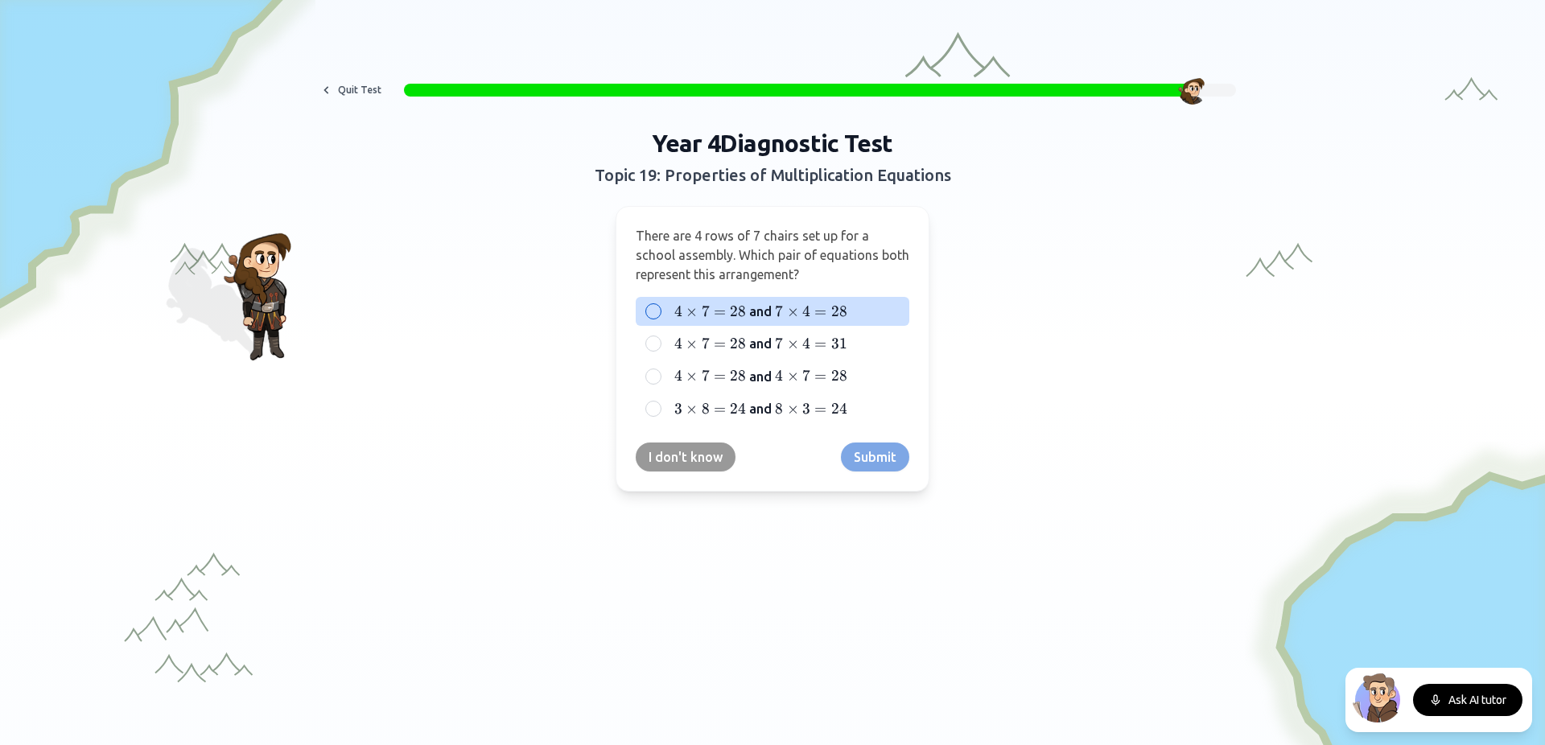
click at [759, 311] on span "and" at bounding box center [760, 311] width 23 height 19
click at [660, 311] on button "4 × 7 = 28 4 \times 7 = 28 4 × 7 = 28 and 7 × 4 = 28 7 \times 4 = 28 7 × 4 = 28" at bounding box center [653, 311] width 13 height 13
click at [874, 467] on button "Submit" at bounding box center [875, 457] width 68 height 29
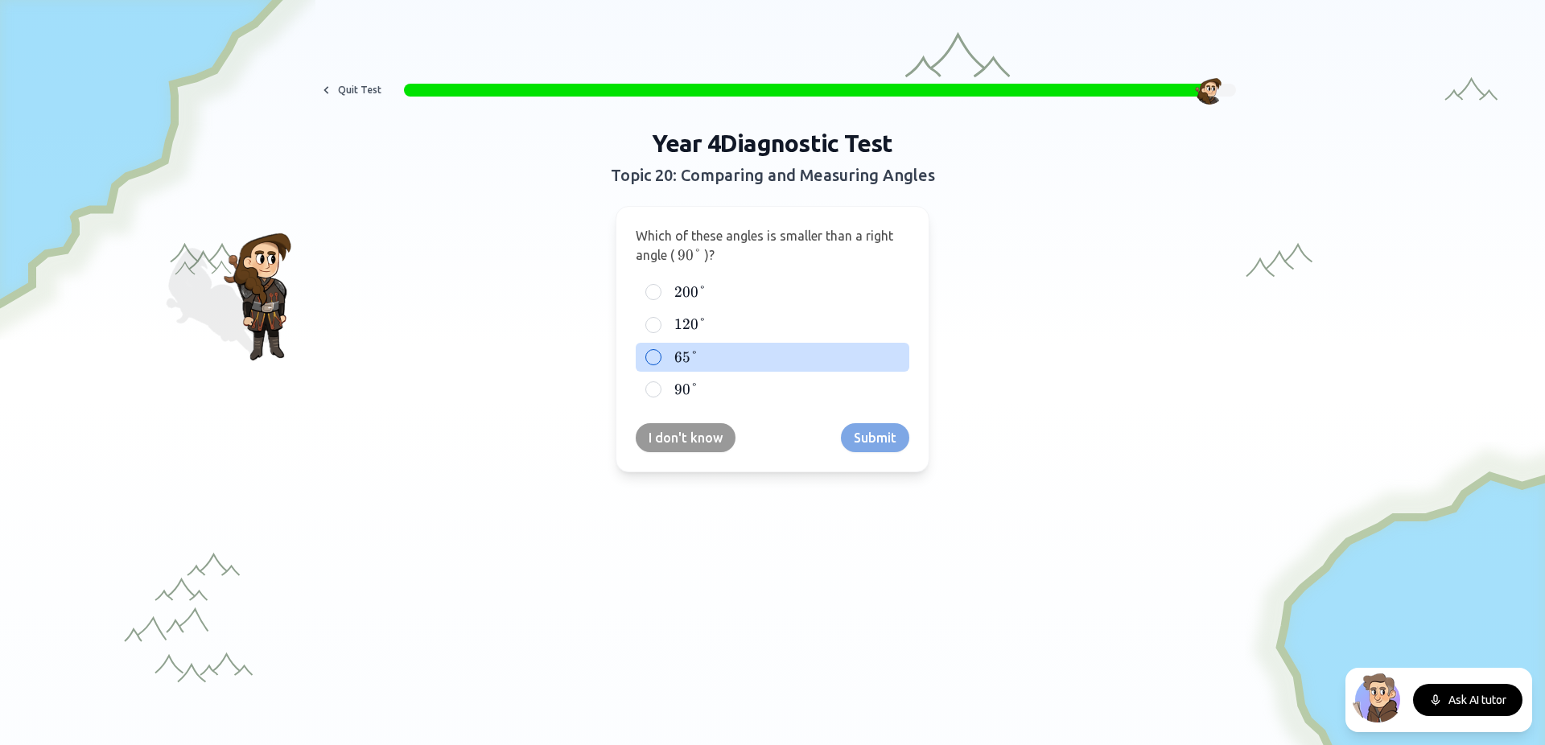
click at [647, 366] on div "65 ° 65° 65°" at bounding box center [773, 357] width 274 height 29
click at [883, 446] on button "Submit" at bounding box center [875, 437] width 68 height 29
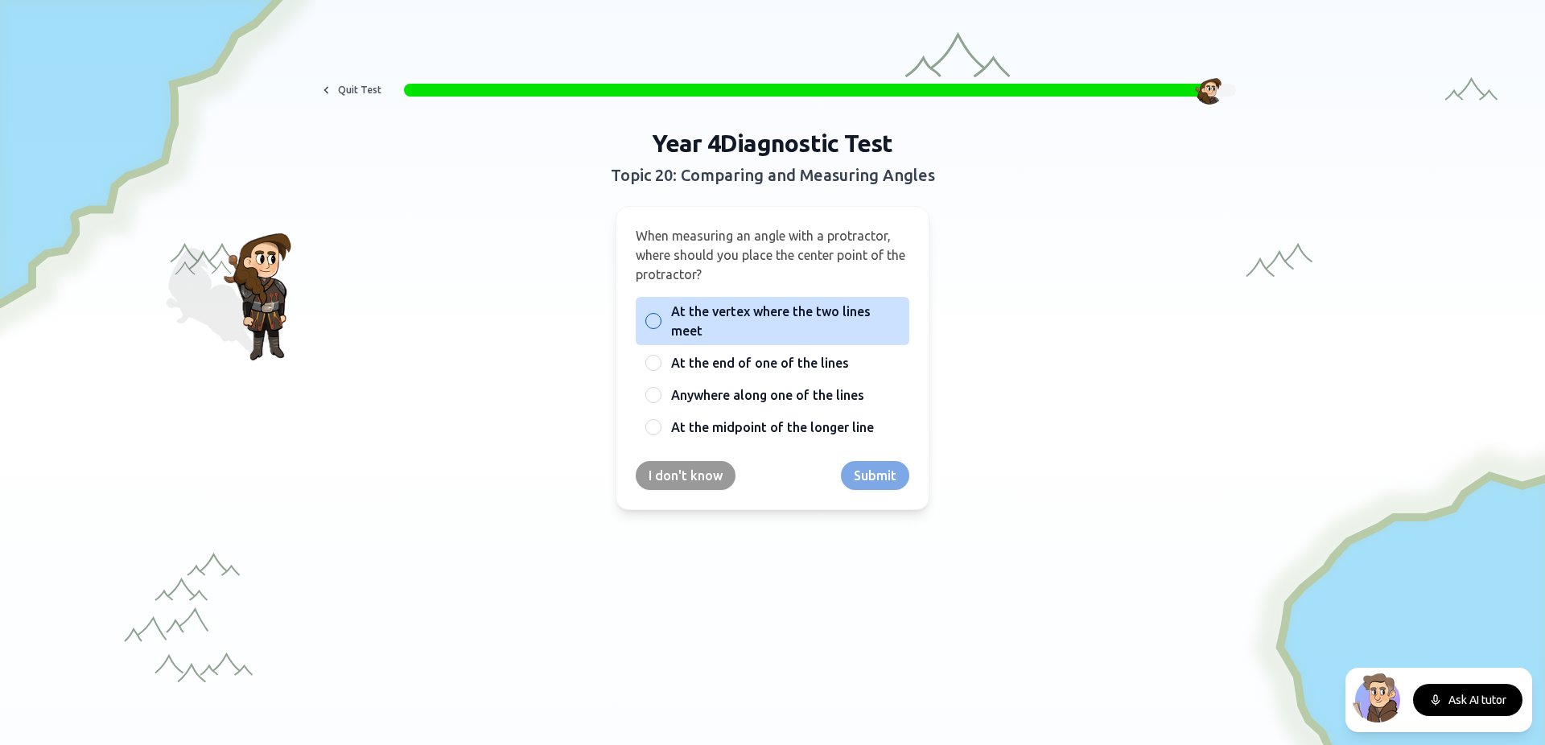
click at [772, 318] on span "At the vertex where the two lines meet" at bounding box center [785, 321] width 229 height 39
click at [660, 318] on button "At the vertex where the two lines meet" at bounding box center [653, 321] width 13 height 13
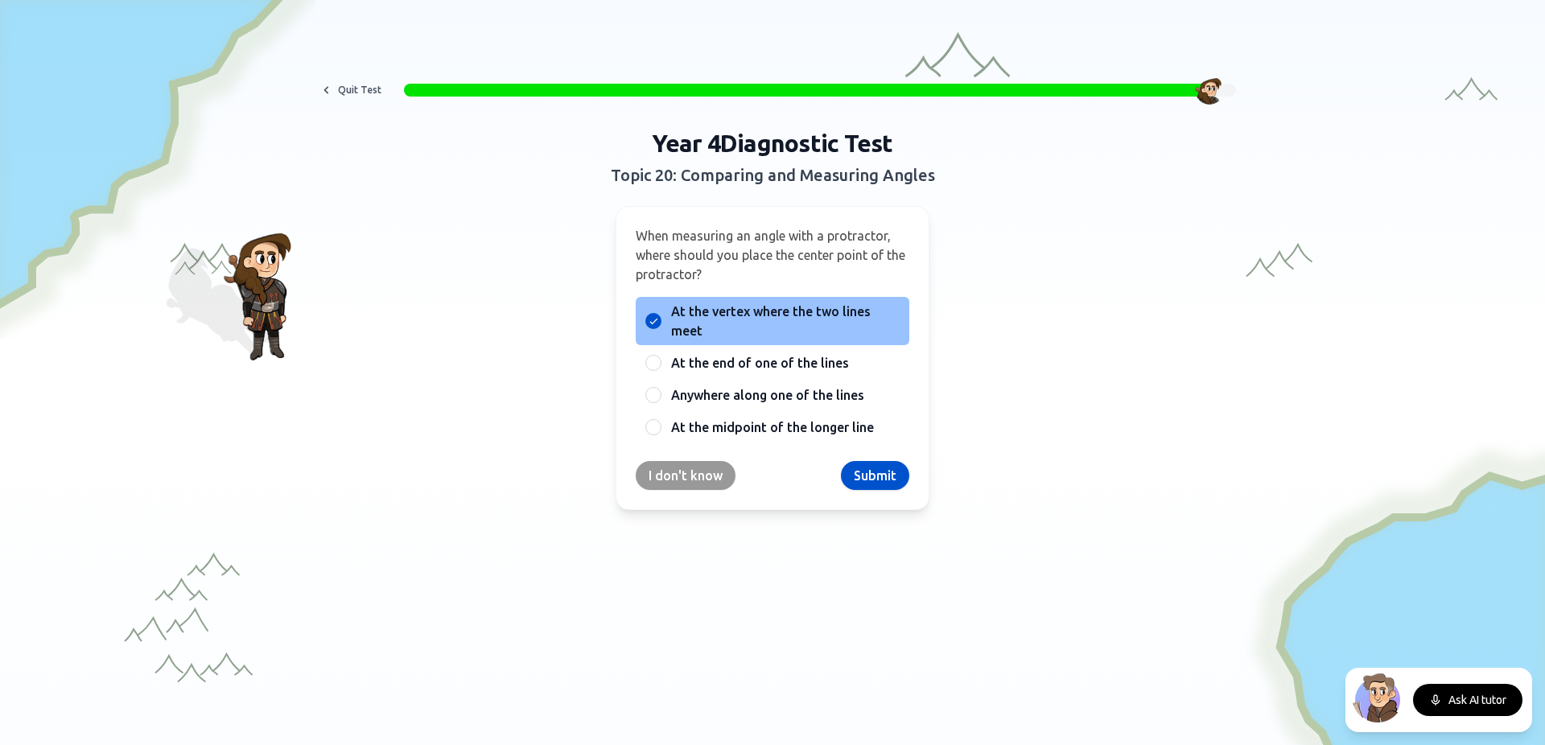
click at [882, 491] on div "When measuring an angle with a protractor, where should you place the center po…" at bounding box center [773, 358] width 314 height 304
click at [876, 480] on button "Submit" at bounding box center [875, 475] width 68 height 29
